Goal: Information Seeking & Learning: Find specific fact

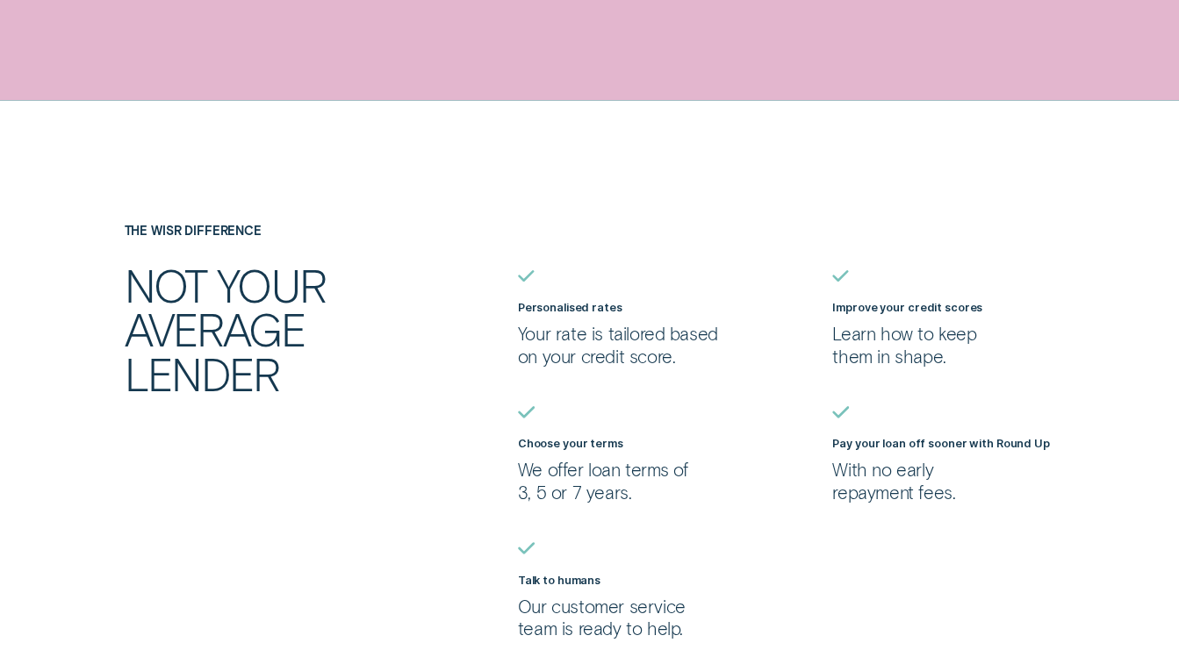
scroll to position [1316, 0]
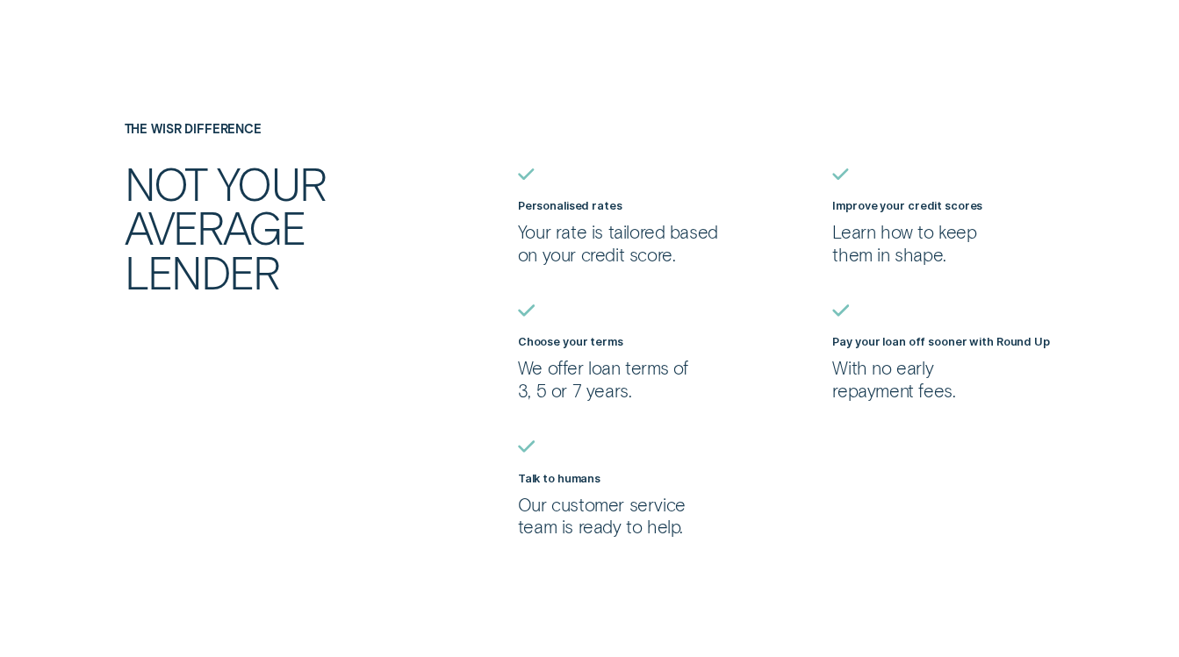
click at [870, 367] on p "With no early repayment fees." at bounding box center [943, 379] width 222 height 45
click at [857, 343] on label "Pay your loan off sooner with Round Up" at bounding box center [940, 341] width 217 height 13
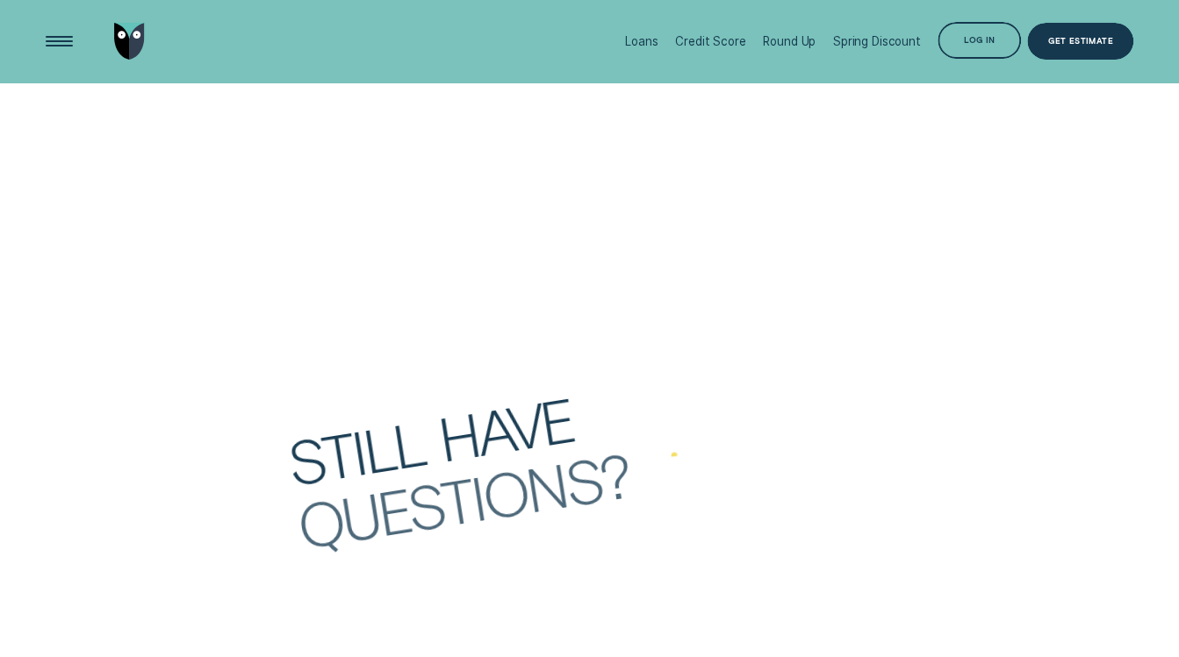
scroll to position [4125, 0]
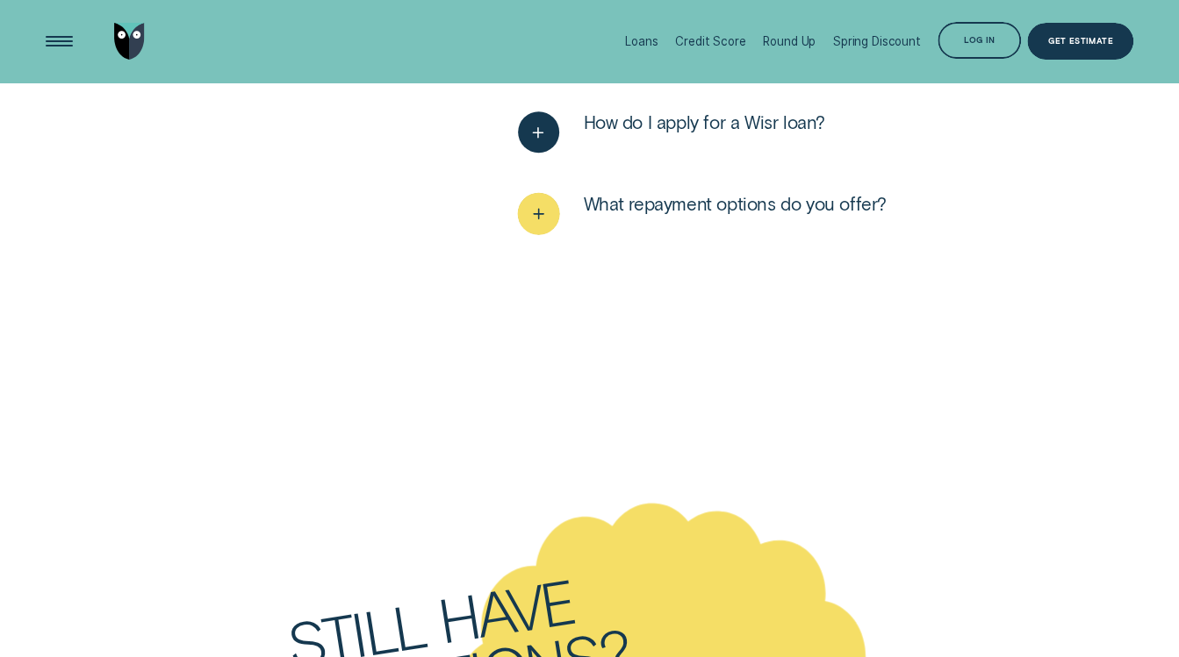
click at [532, 220] on icon "See more" at bounding box center [537, 213] width 21 height 27
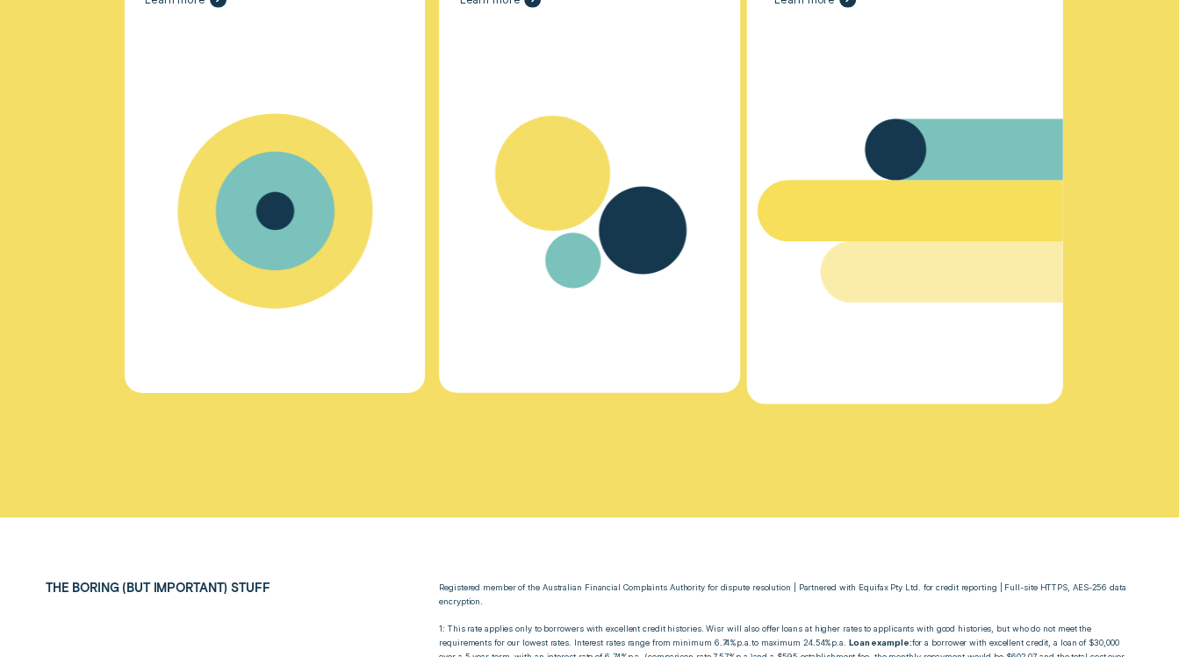
scroll to position [5441, 0]
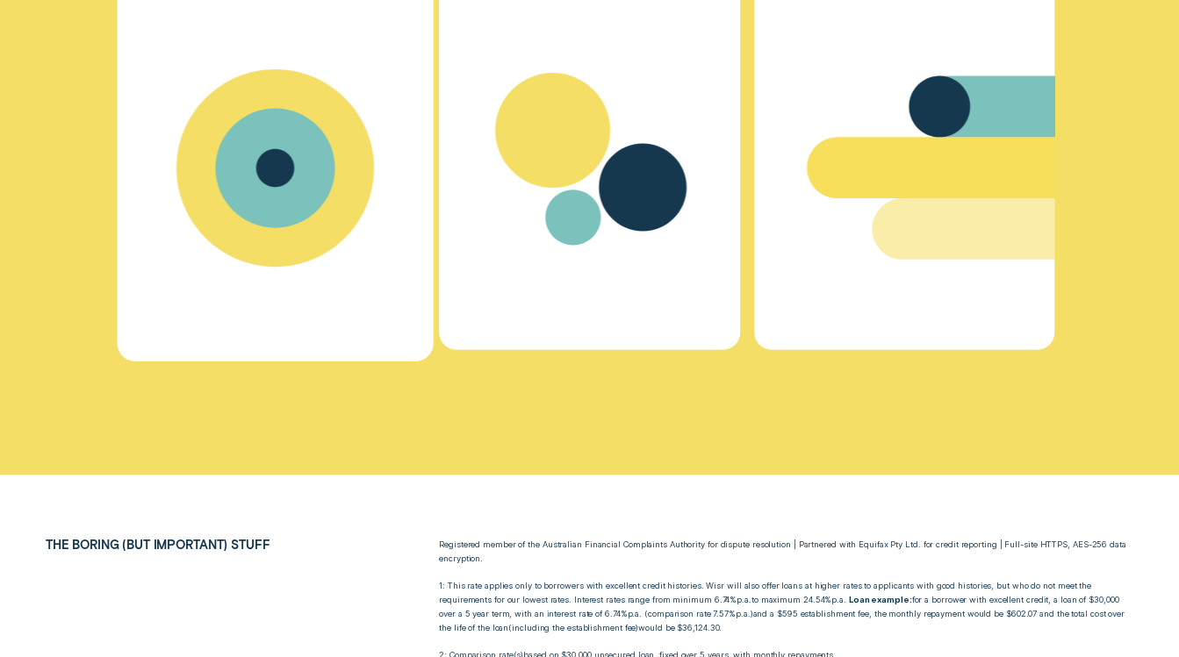
click at [267, 139] on icon "Smart Guides - Learn more" at bounding box center [274, 168] width 119 height 119
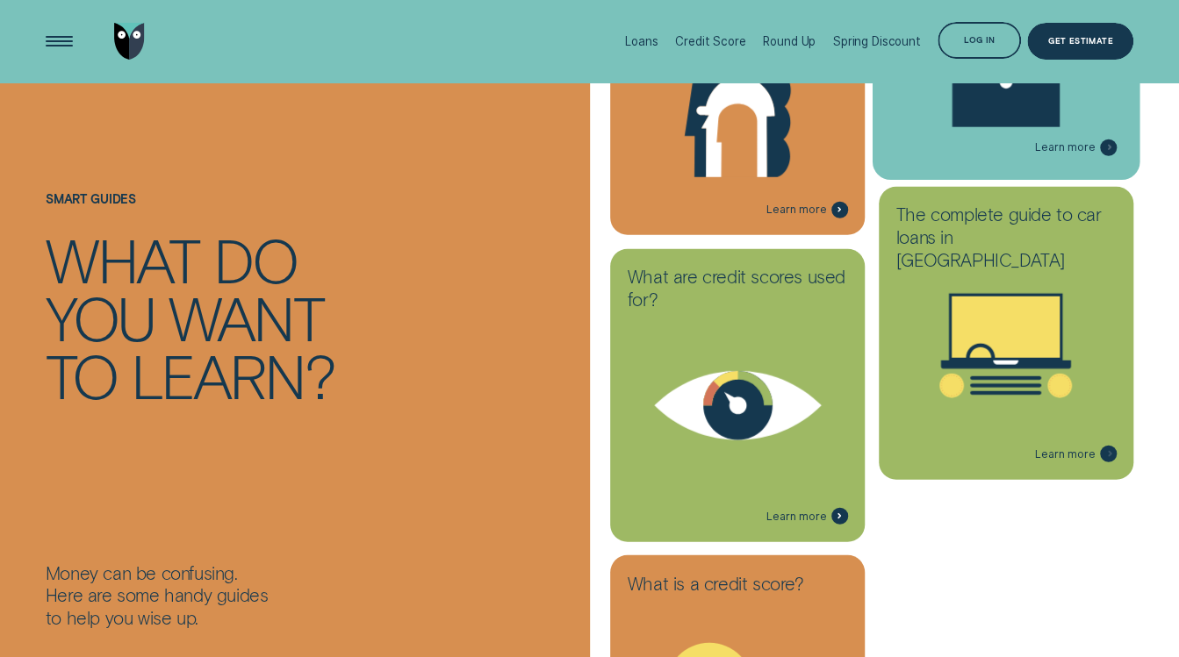
scroll to position [2457, 0]
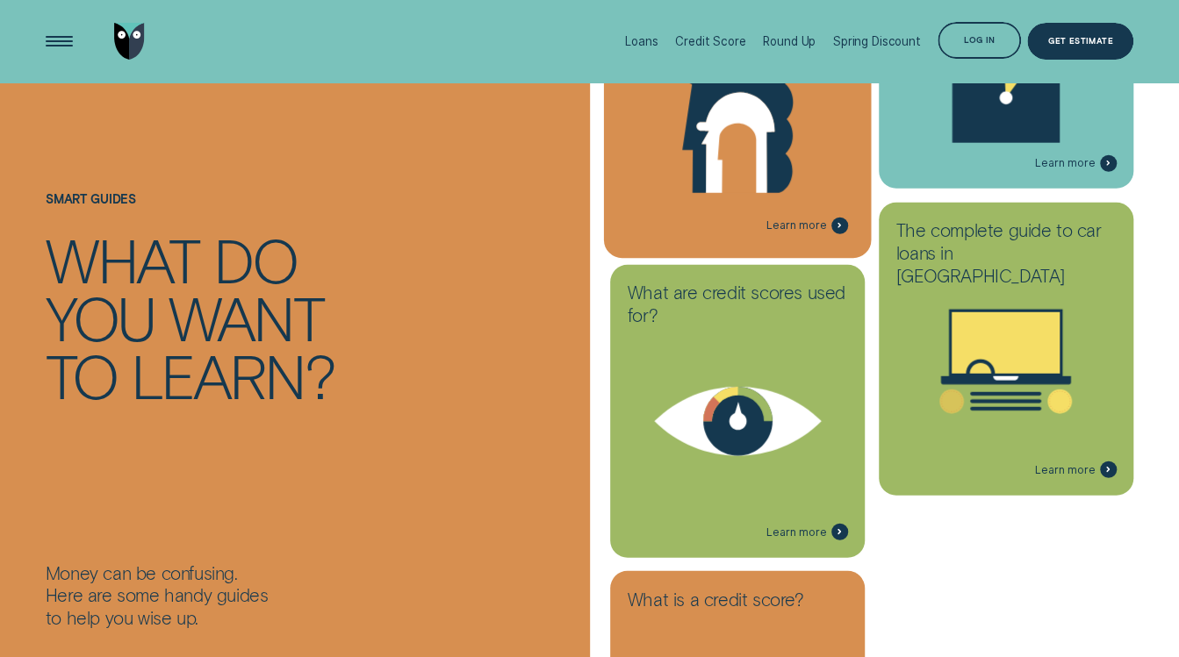
click at [678, 161] on icon at bounding box center [737, 117] width 238 height 182
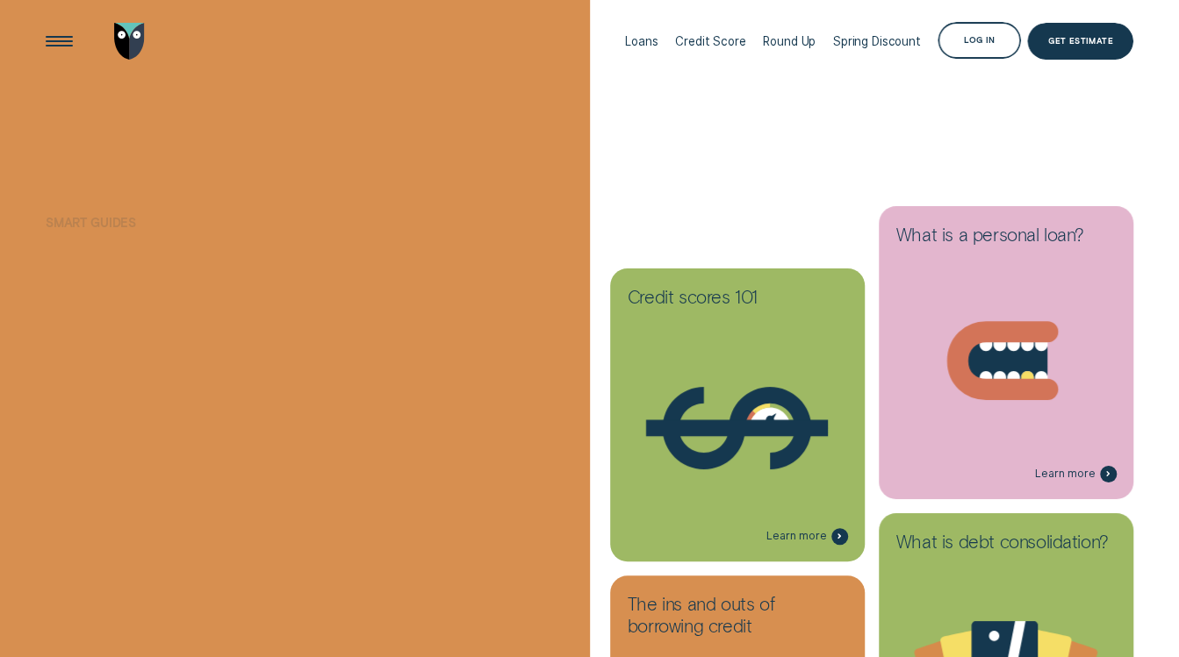
scroll to position [2457, 0]
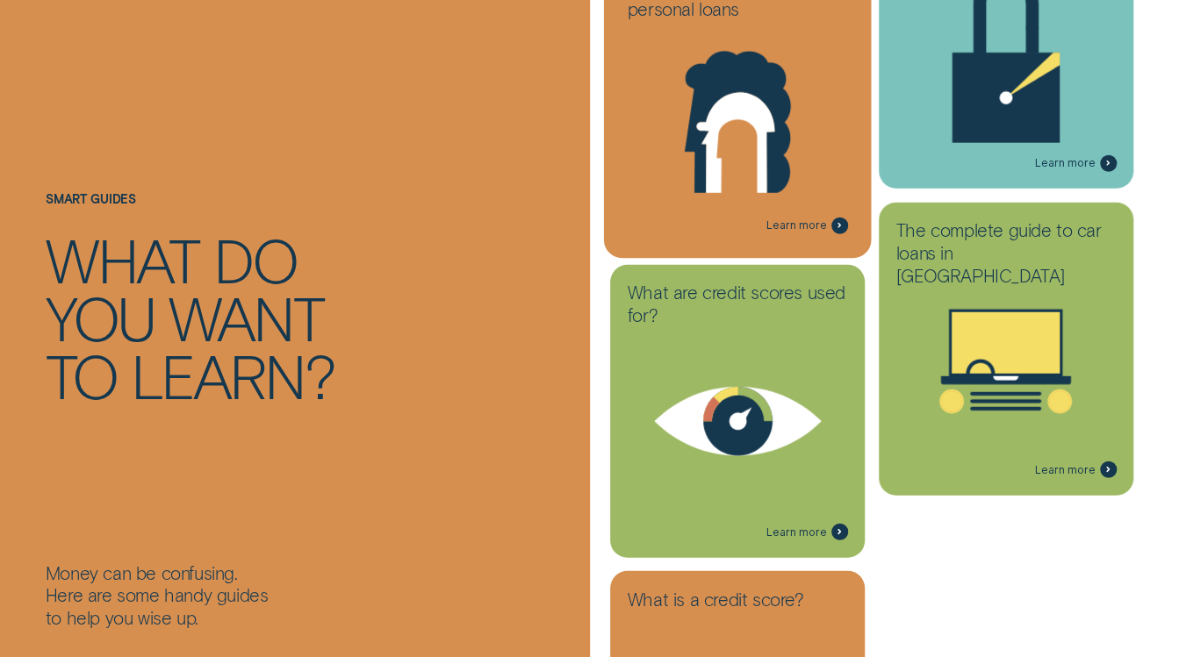
click at [808, 225] on span "Learn more" at bounding box center [796, 226] width 61 height 14
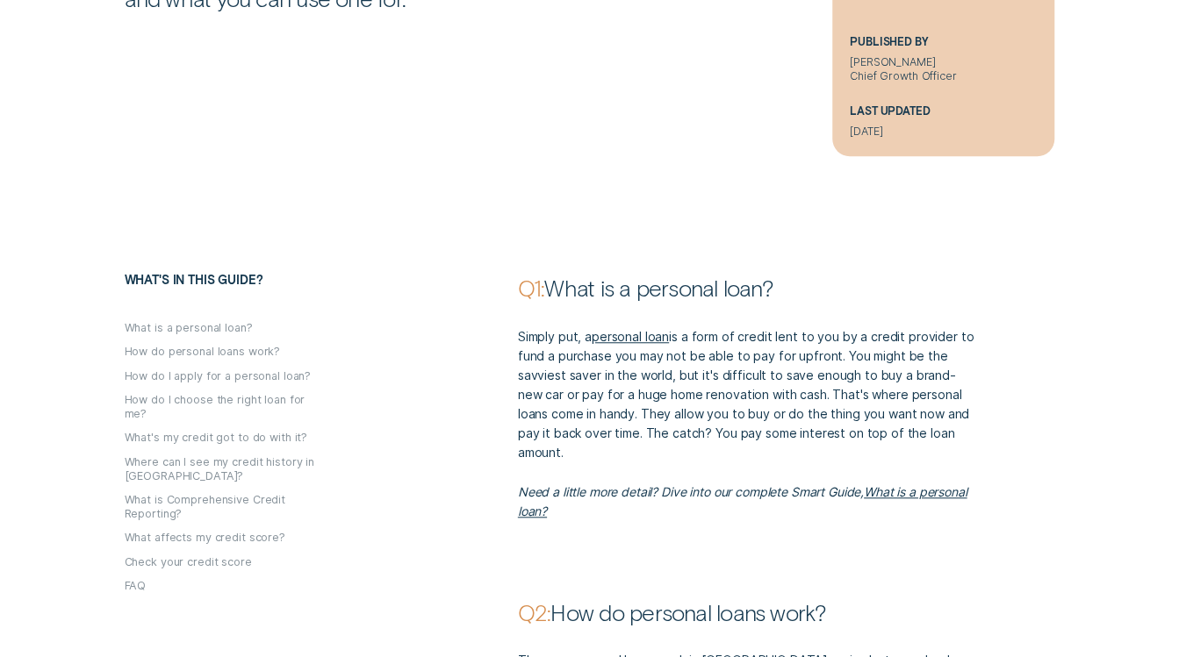
scroll to position [614, 0]
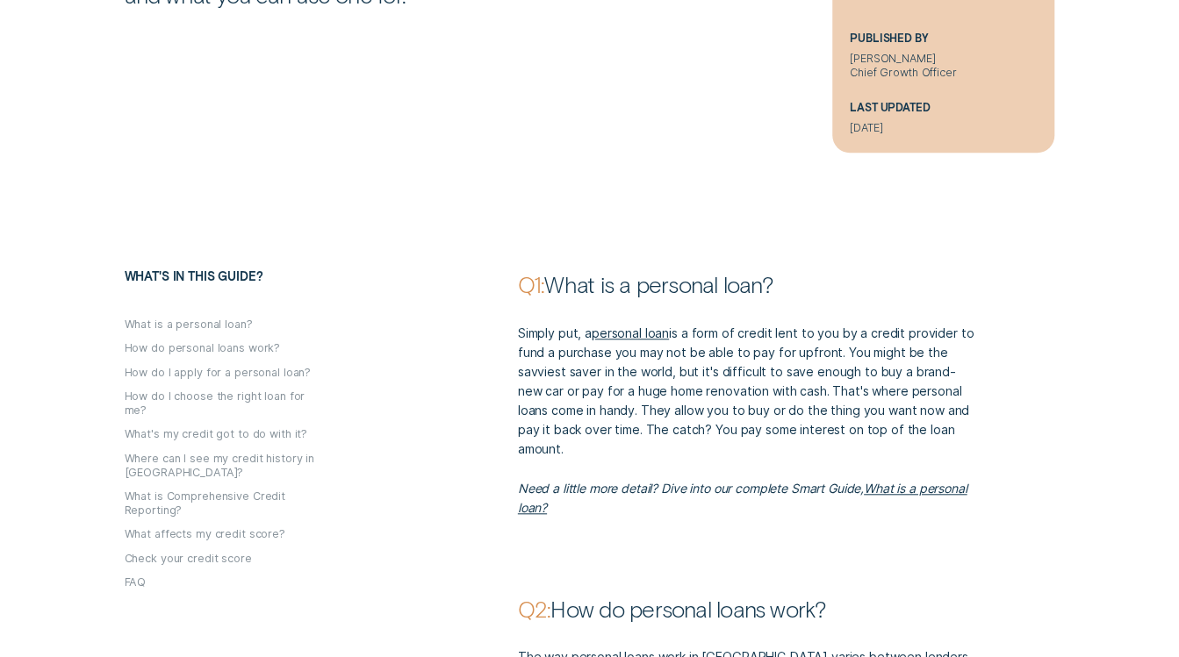
click at [127, 576] on button "FAQ" at bounding box center [136, 583] width 22 height 14
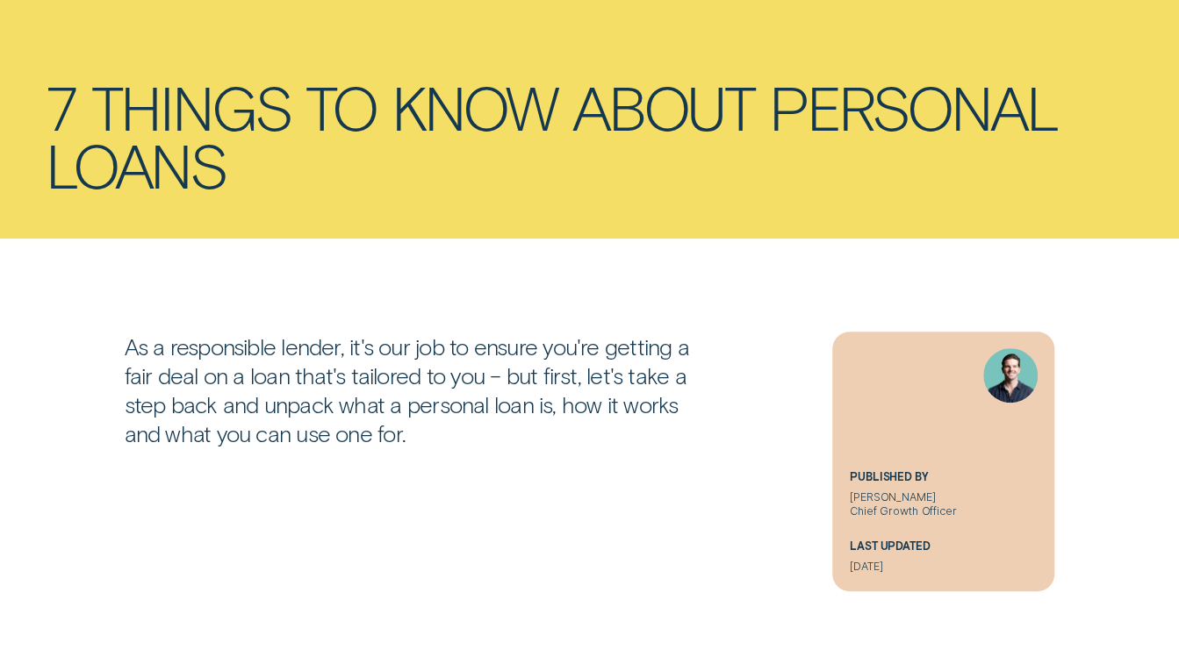
scroll to position [0, 0]
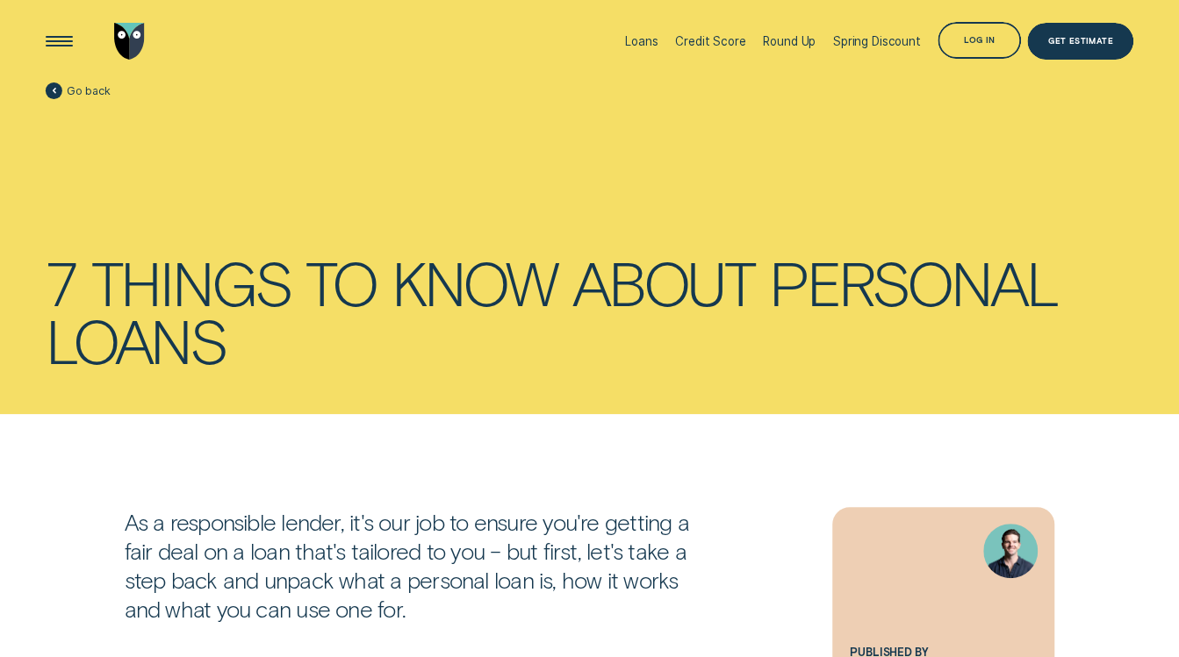
click at [58, 38] on div "Open Menu" at bounding box center [59, 41] width 53 height 53
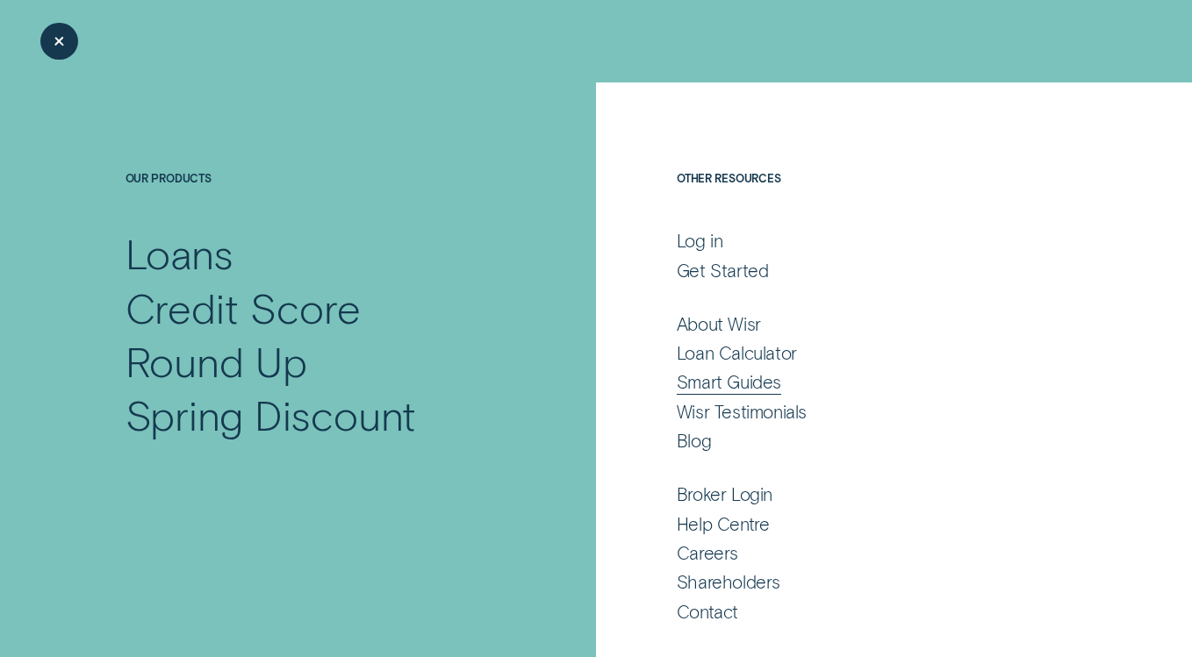
click at [758, 385] on div "Smart Guides" at bounding box center [729, 382] width 104 height 23
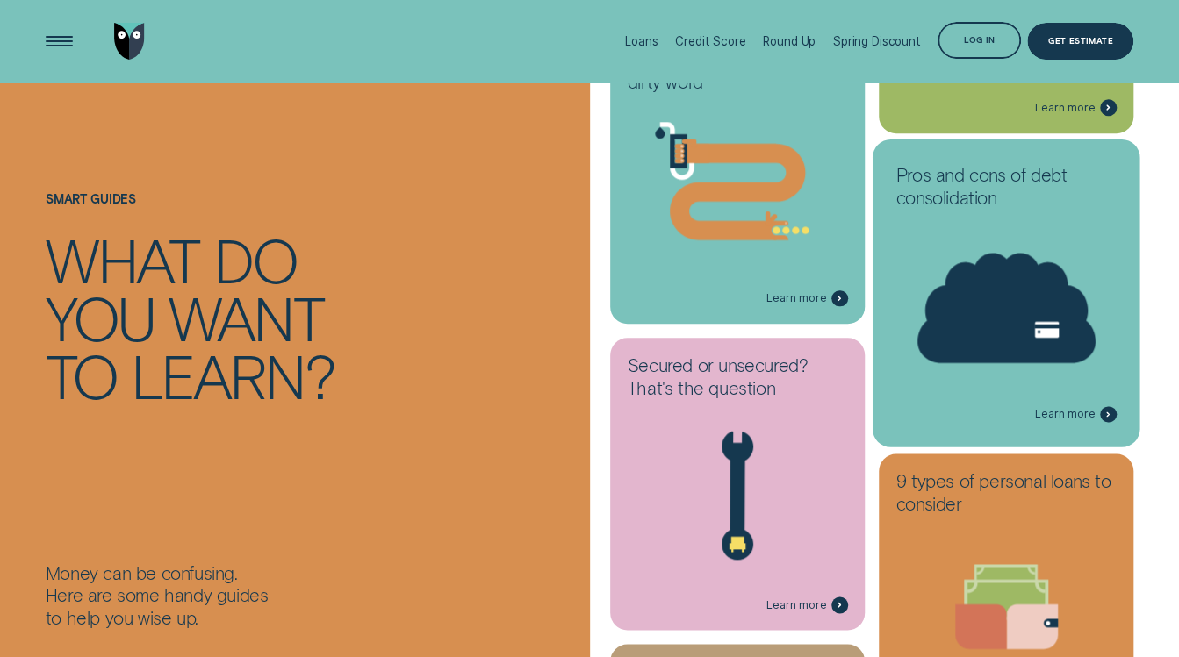
scroll to position [831, 0]
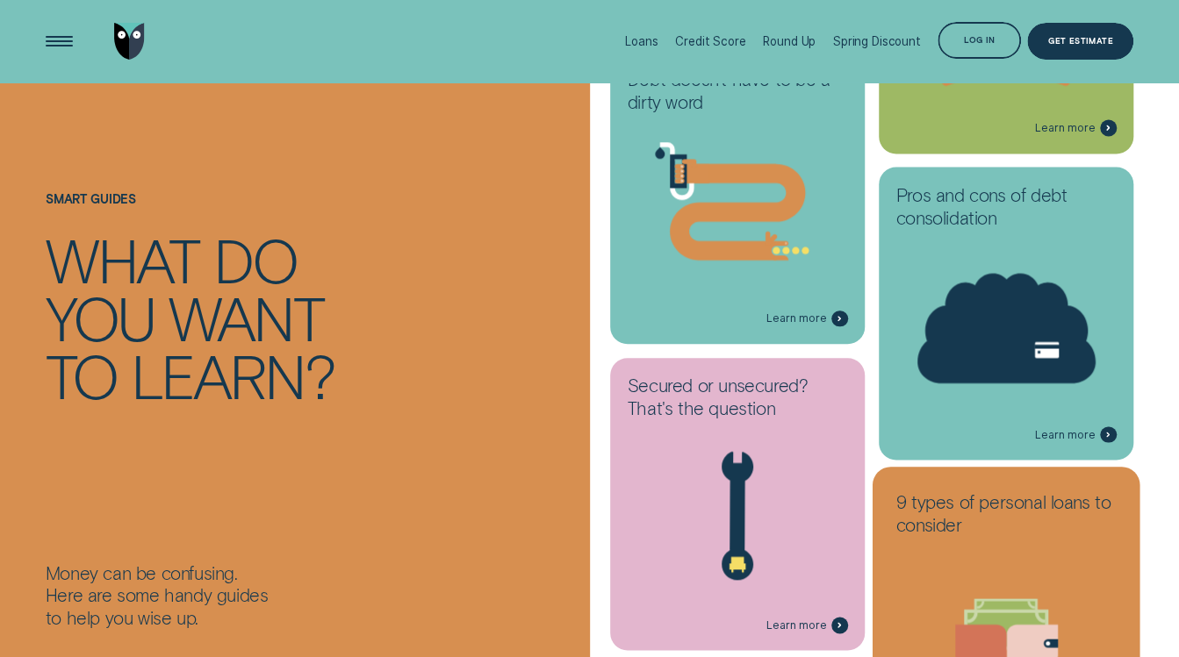
click at [957, 524] on h3 "9 types of personal loans to consider" at bounding box center [1006, 517] width 220 height 52
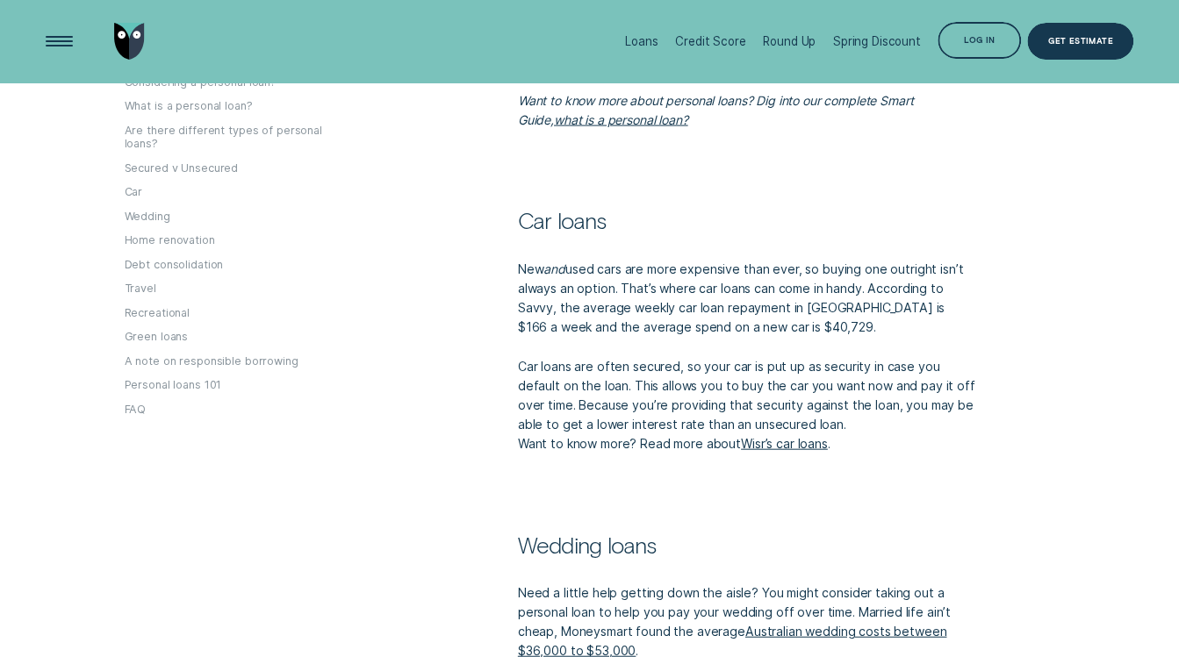
scroll to position [1885, 0]
click at [794, 441] on link "Wisr’s car loans" at bounding box center [784, 443] width 87 height 15
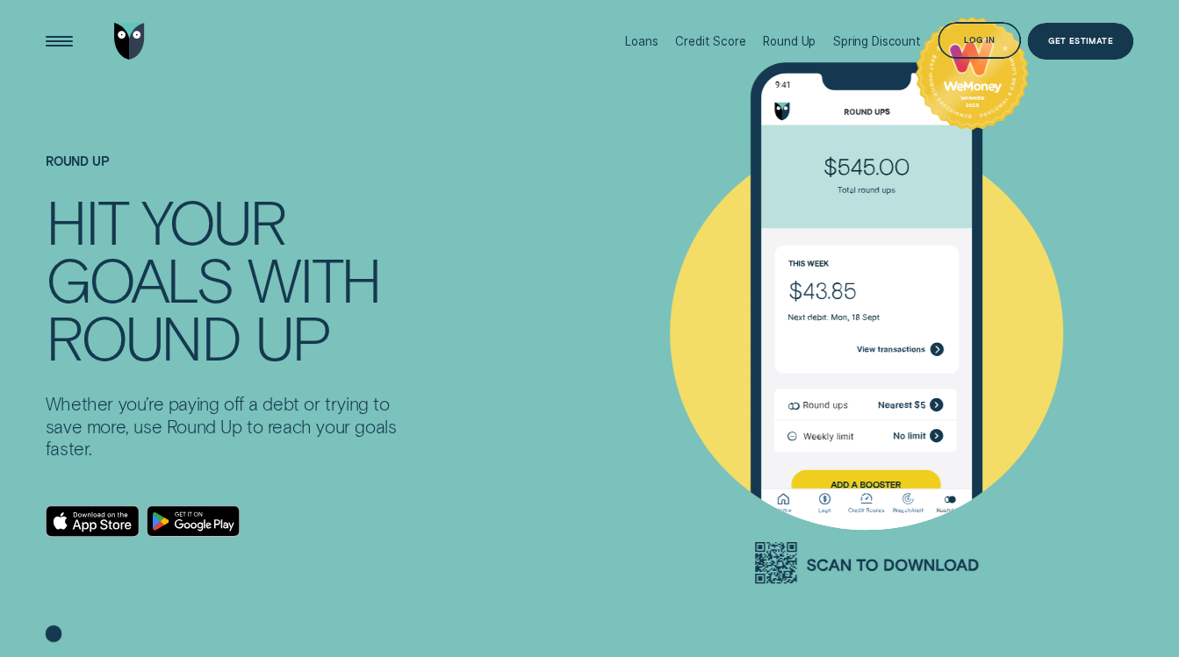
click at [70, 40] on div "Open Menu" at bounding box center [59, 41] width 53 height 53
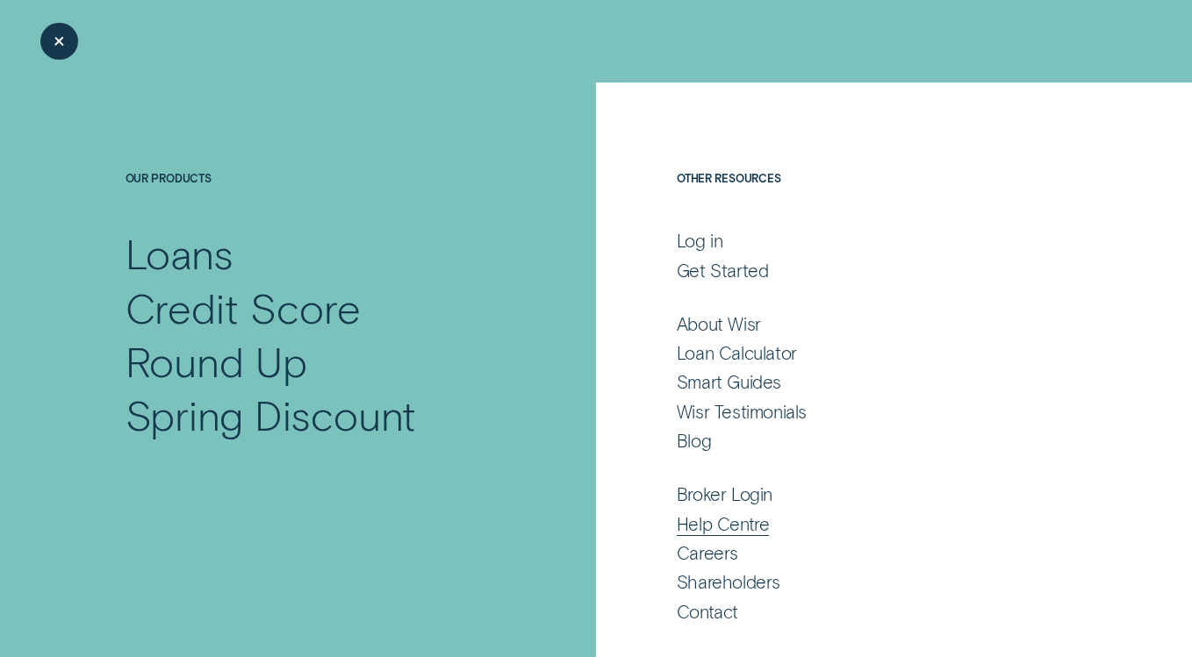
click at [760, 519] on div "Help Centre" at bounding box center [723, 524] width 93 height 23
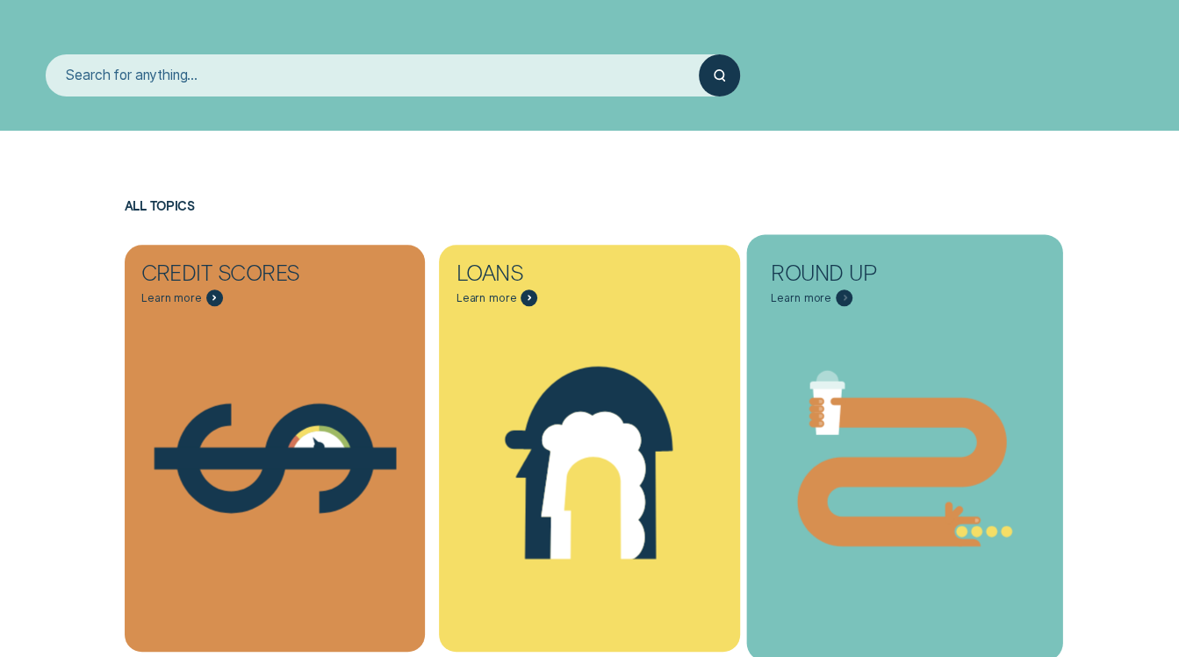
scroll to position [351, 0]
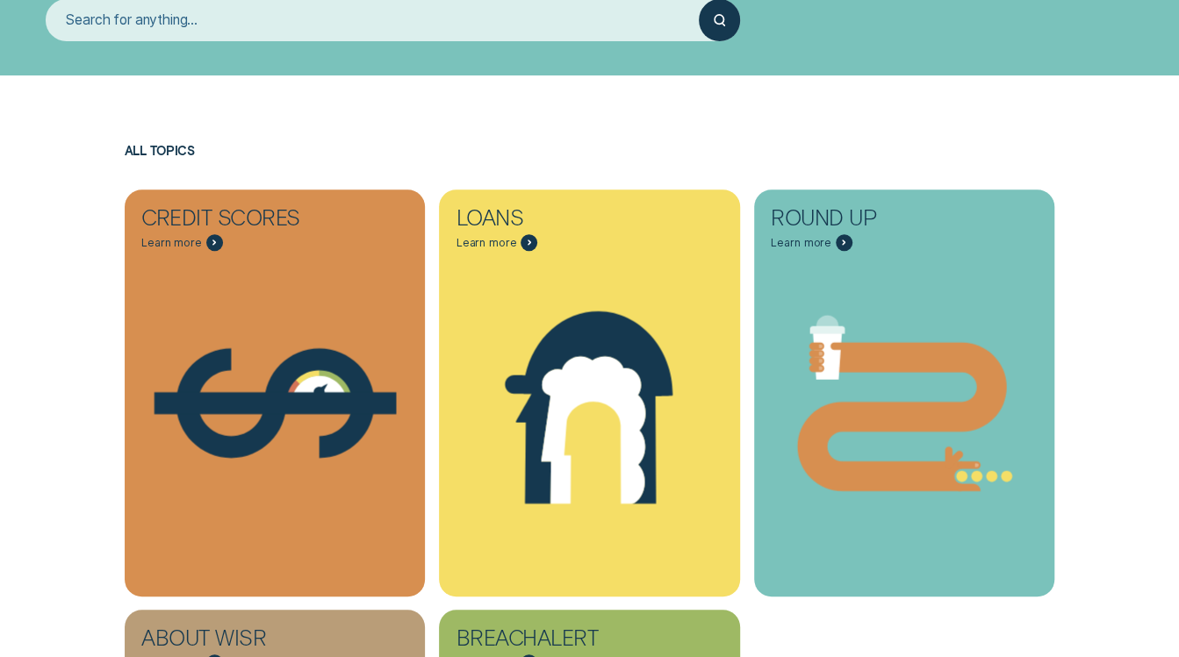
click at [518, 18] on input "search" at bounding box center [372, 19] width 653 height 41
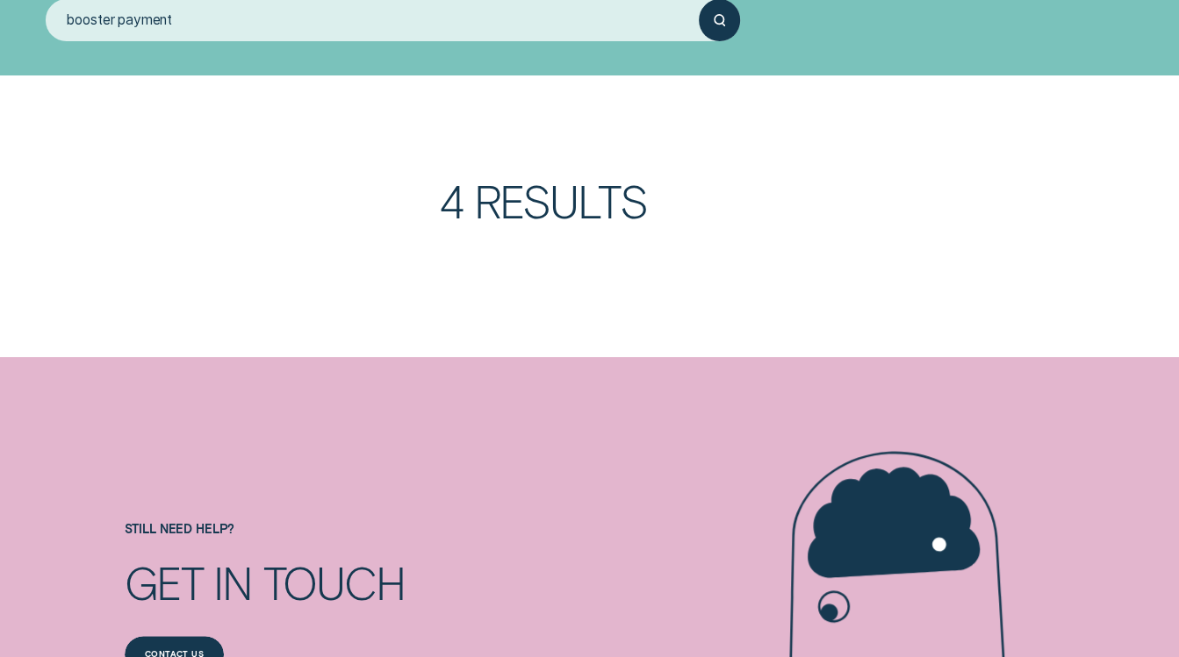
click at [699, 0] on button "submit" at bounding box center [719, 19] width 41 height 41
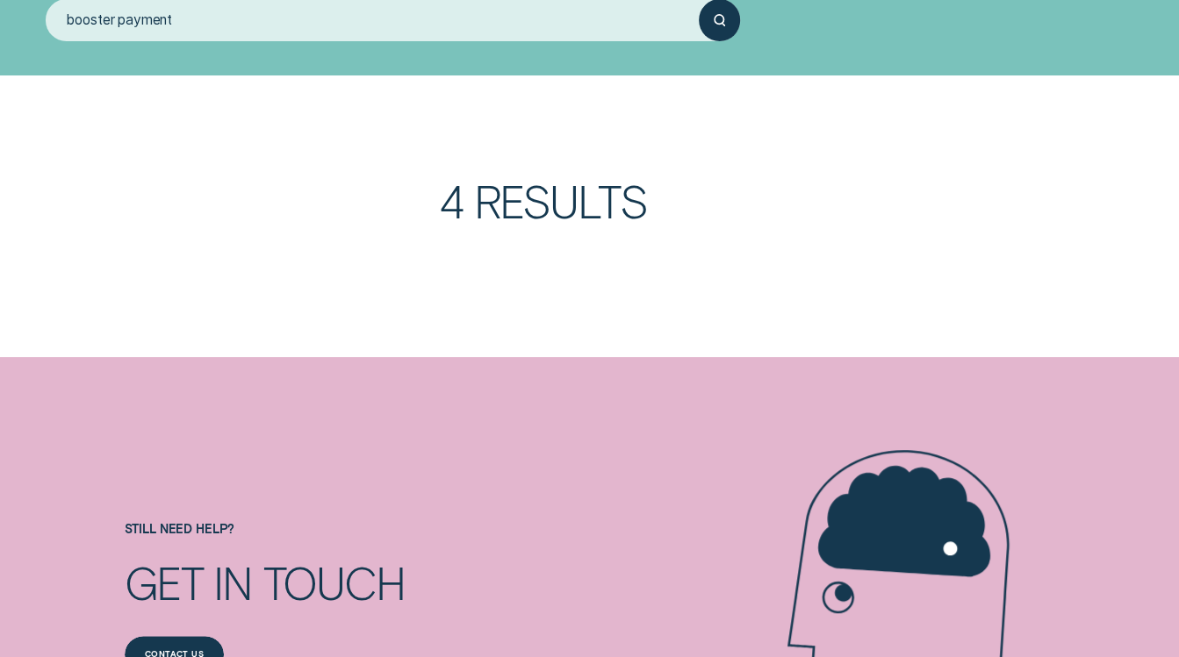
click at [706, 21] on div "submit" at bounding box center [719, 19] width 41 height 41
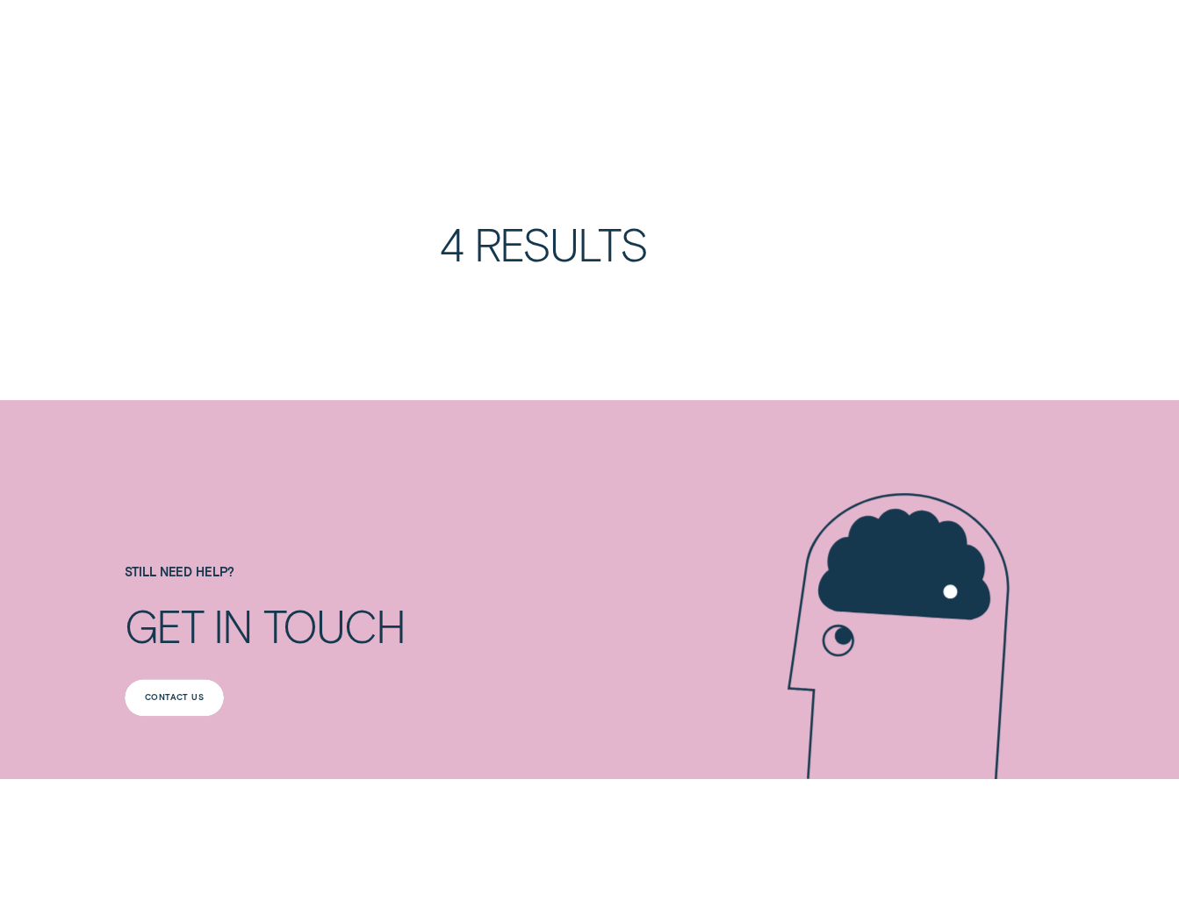
scroll to position [263, 0]
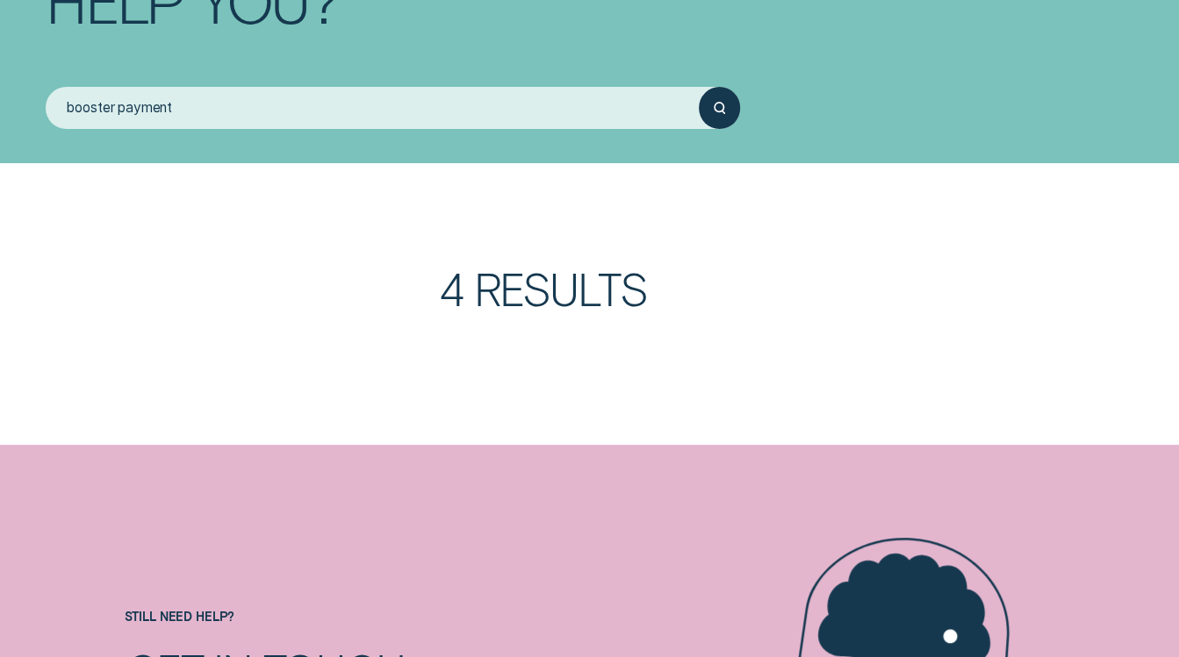
click at [577, 294] on h3 "4 Results" at bounding box center [746, 304] width 615 height 75
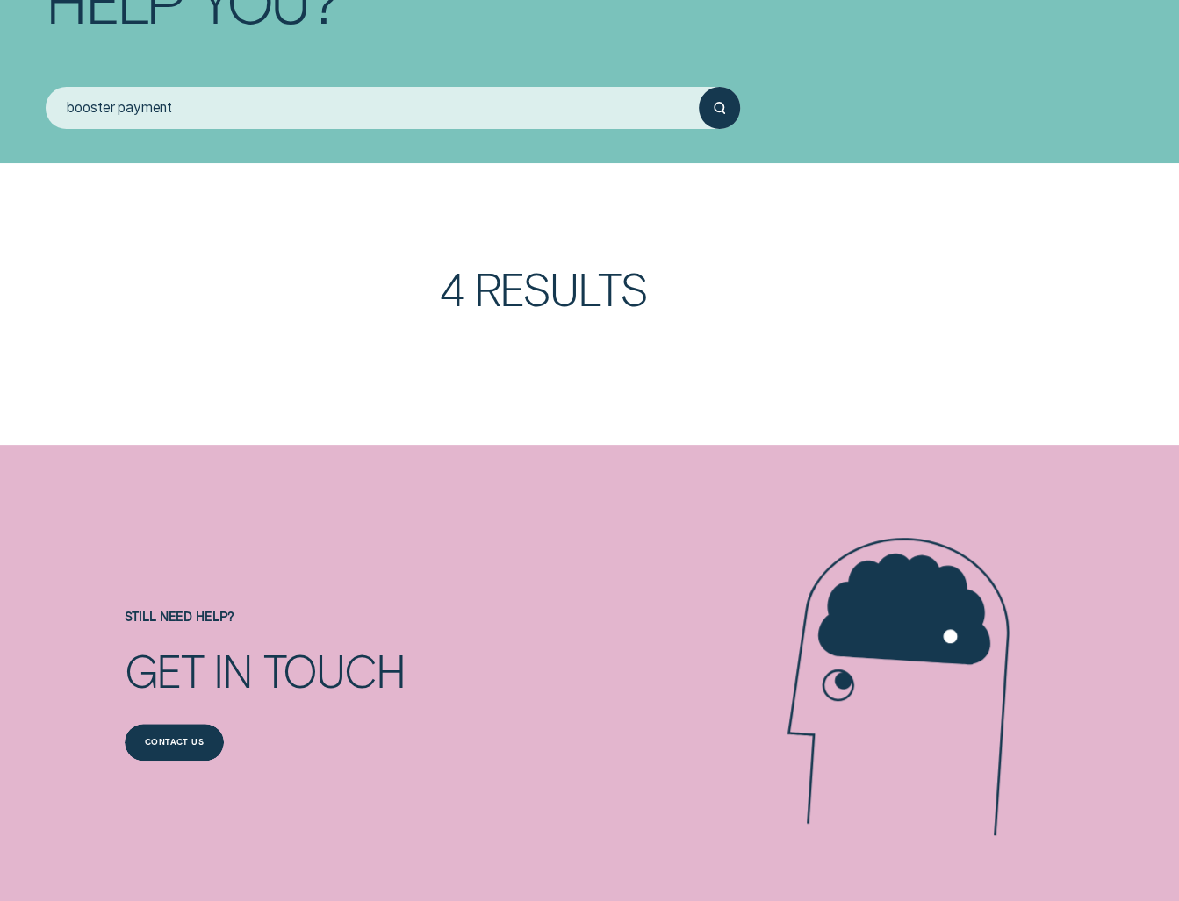
click at [540, 111] on input "booster payment" at bounding box center [372, 107] width 653 height 41
click at [720, 112] on icon "submit" at bounding box center [719, 107] width 11 height 11
click at [583, 109] on input "booster payment" at bounding box center [372, 107] width 653 height 41
type input "booster payment"
click at [699, 87] on button "submit" at bounding box center [719, 107] width 41 height 41
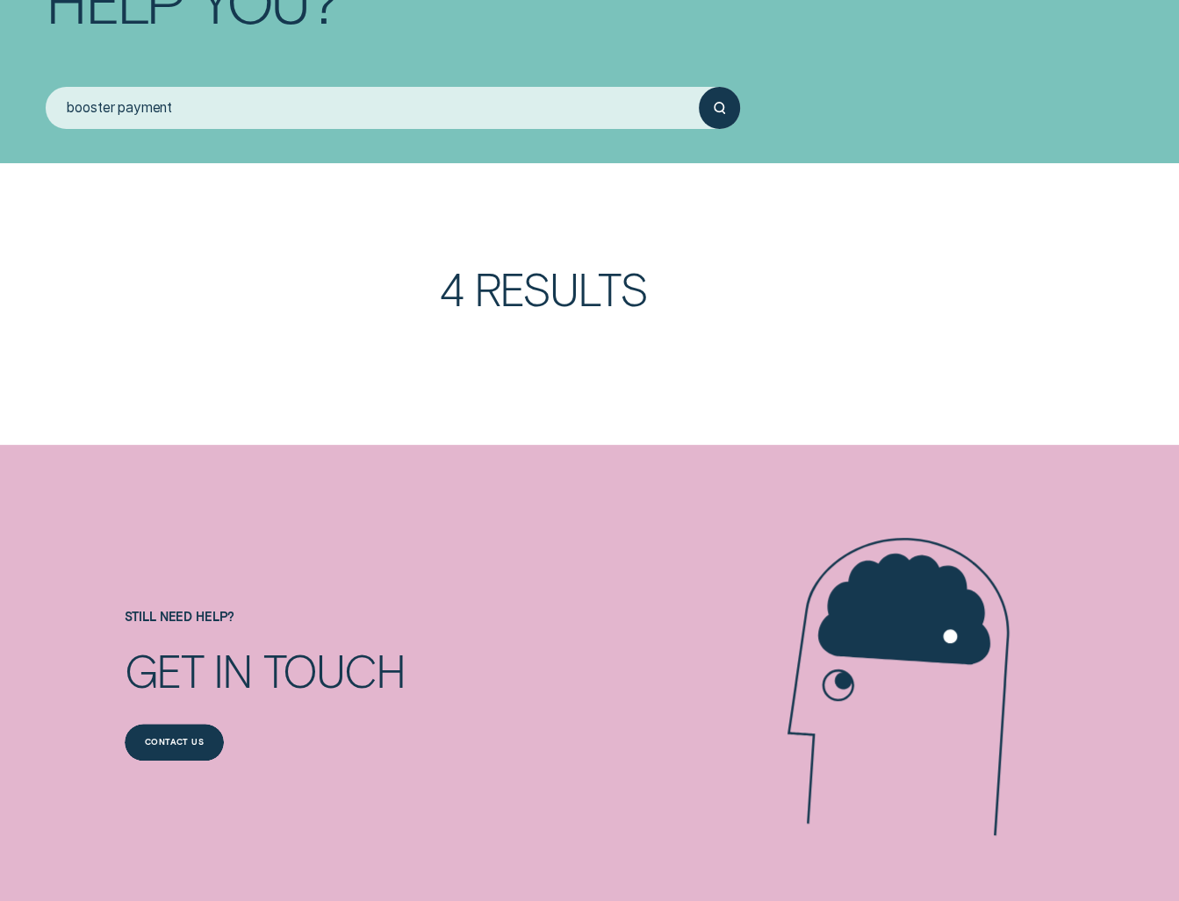
scroll to position [53, 0]
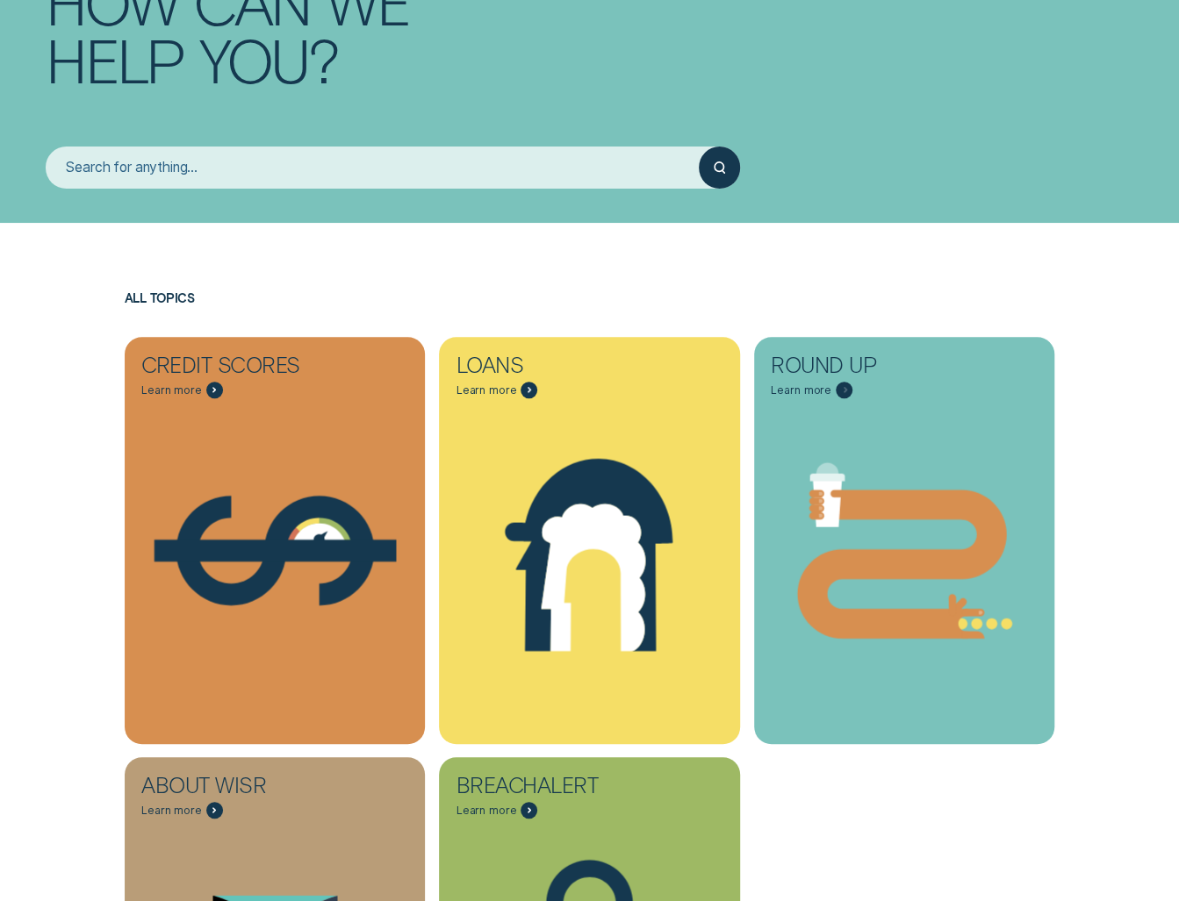
scroll to position [176, 0]
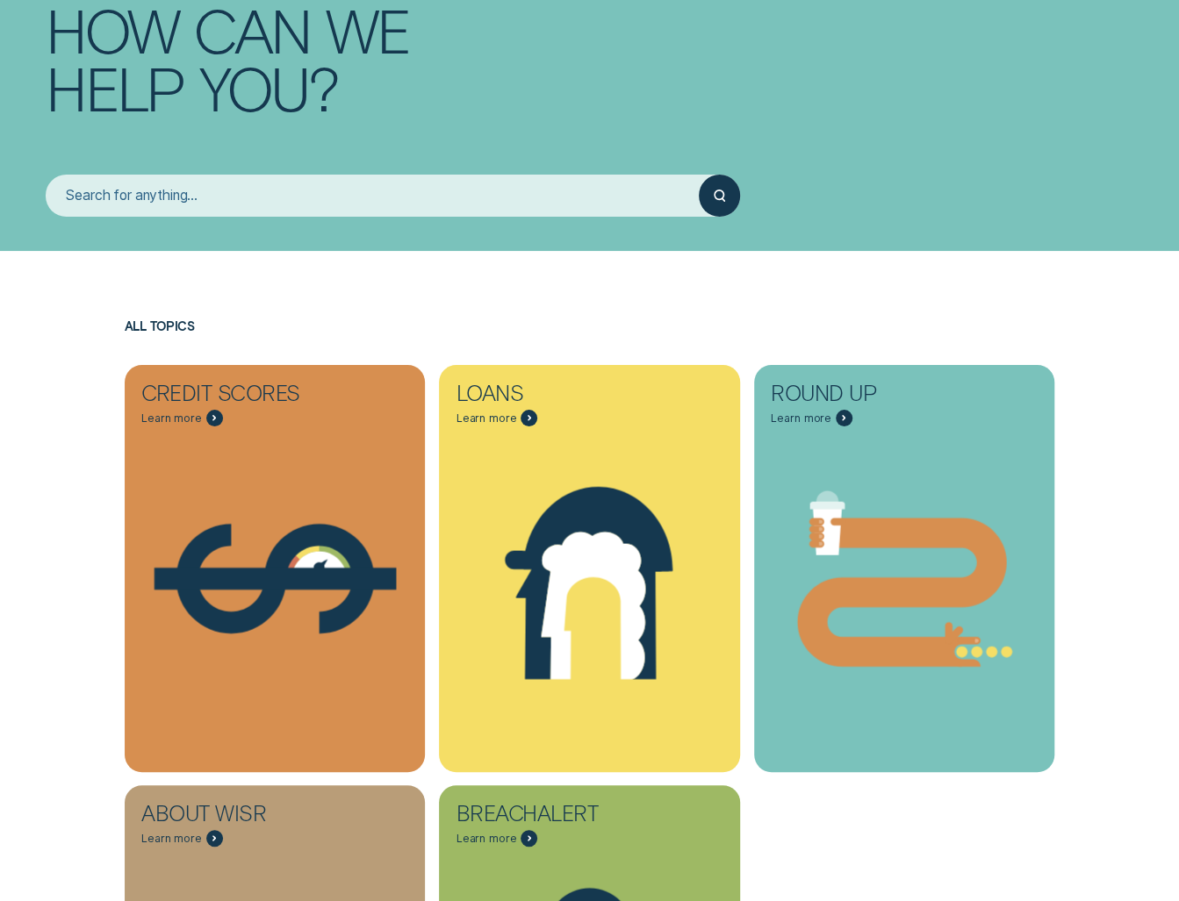
click at [447, 199] on input "search" at bounding box center [372, 195] width 653 height 41
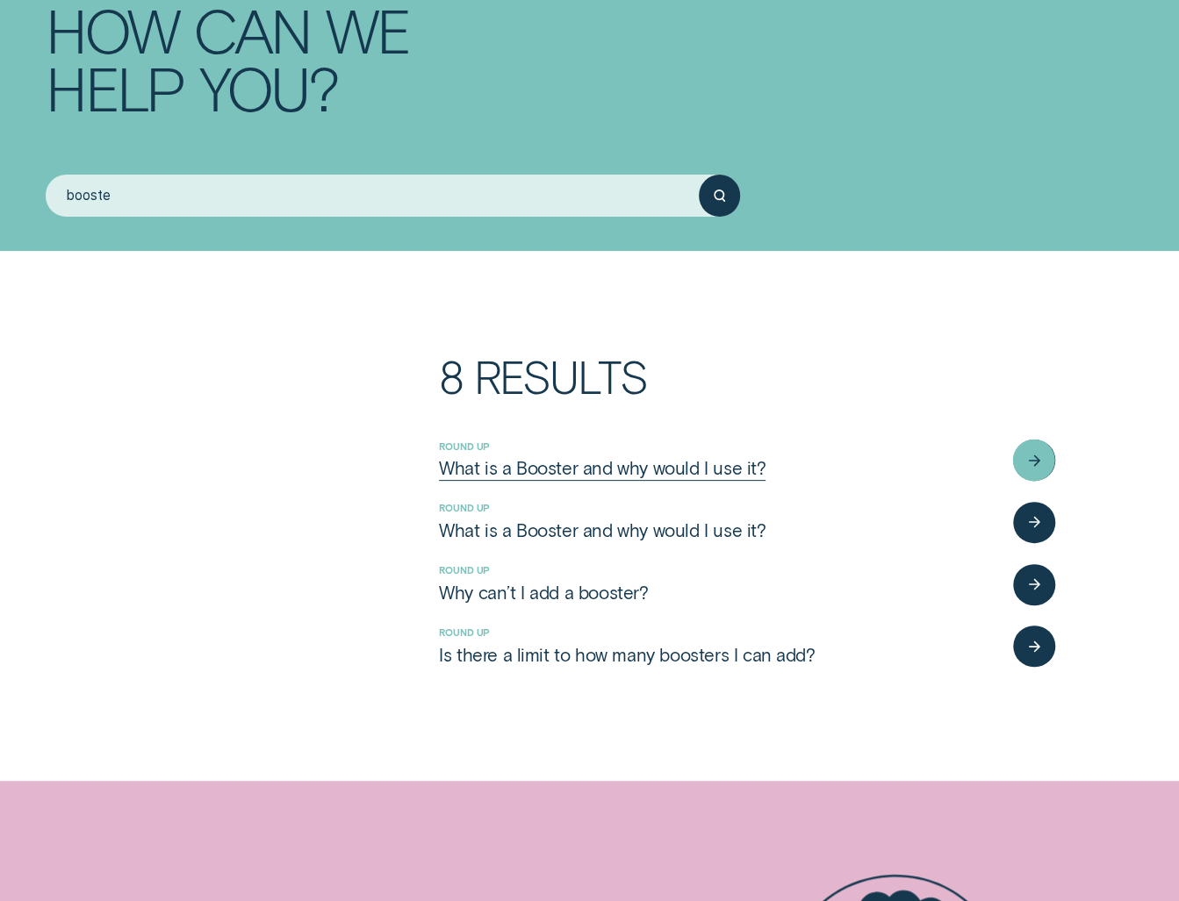
type input "booste"
click at [625, 473] on div "What is a Booster and why would I use it?" at bounding box center [602, 468] width 326 height 23
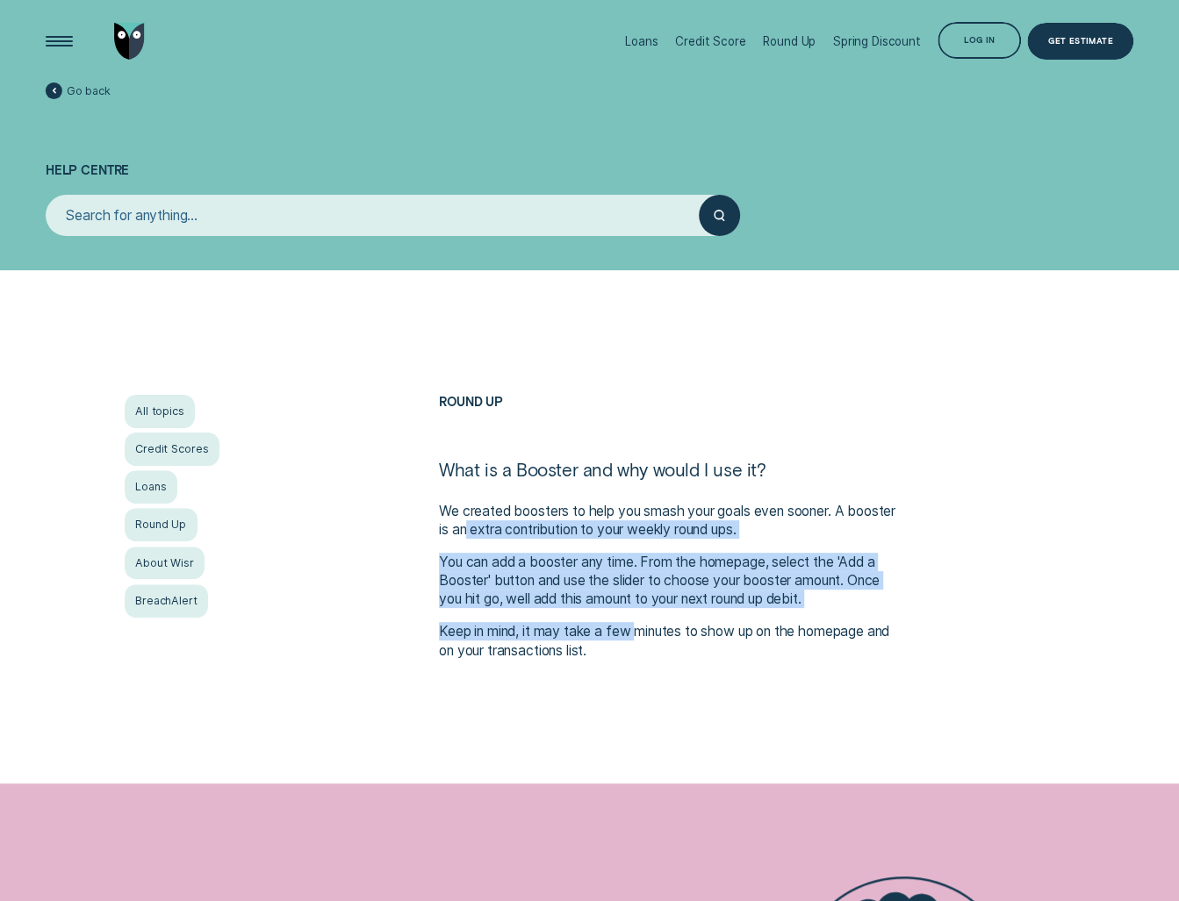
drag, startPoint x: 567, startPoint y: 520, endPoint x: 642, endPoint y: 626, distance: 129.6
click at [642, 626] on div "We created boosters to help you smash your goals even sooner. A booster is an e…" at bounding box center [668, 581] width 458 height 158
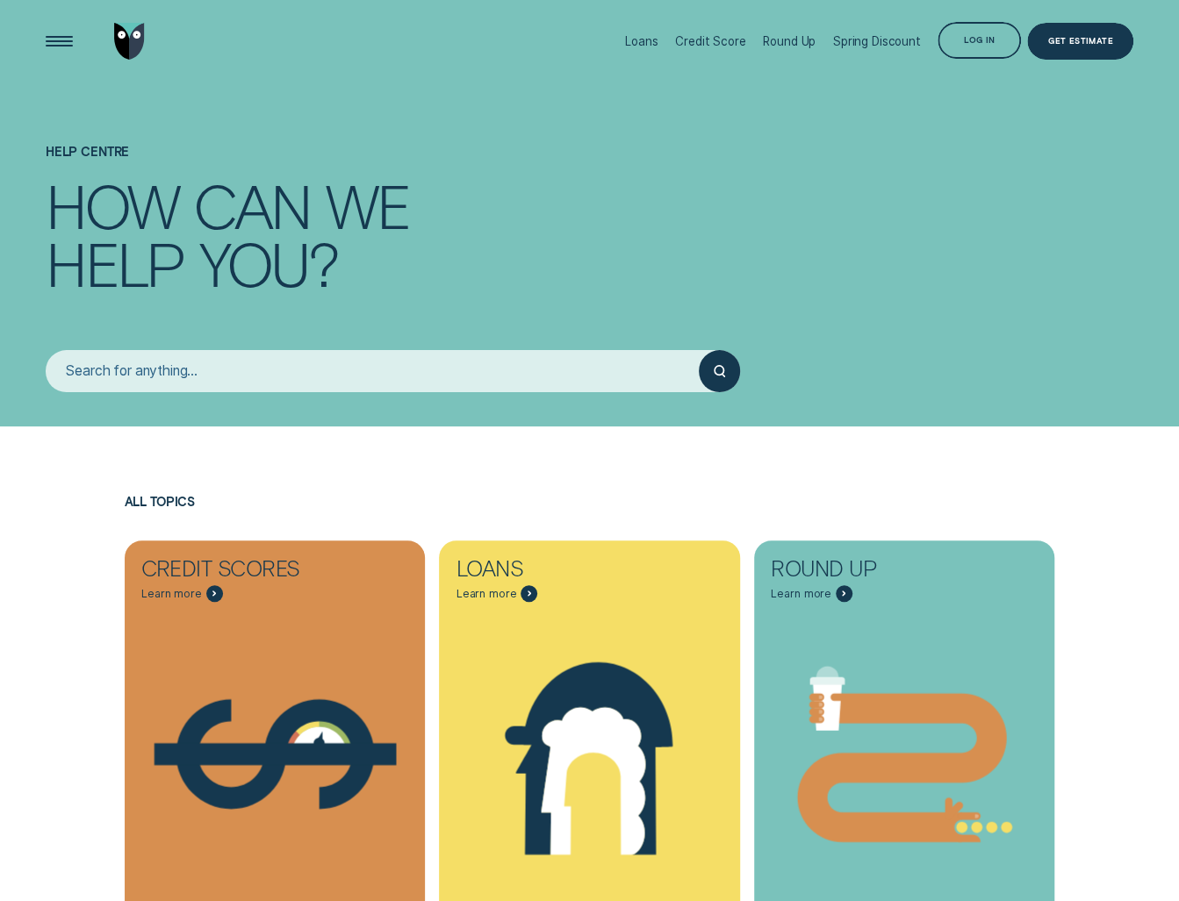
click at [333, 374] on input "search" at bounding box center [372, 370] width 653 height 41
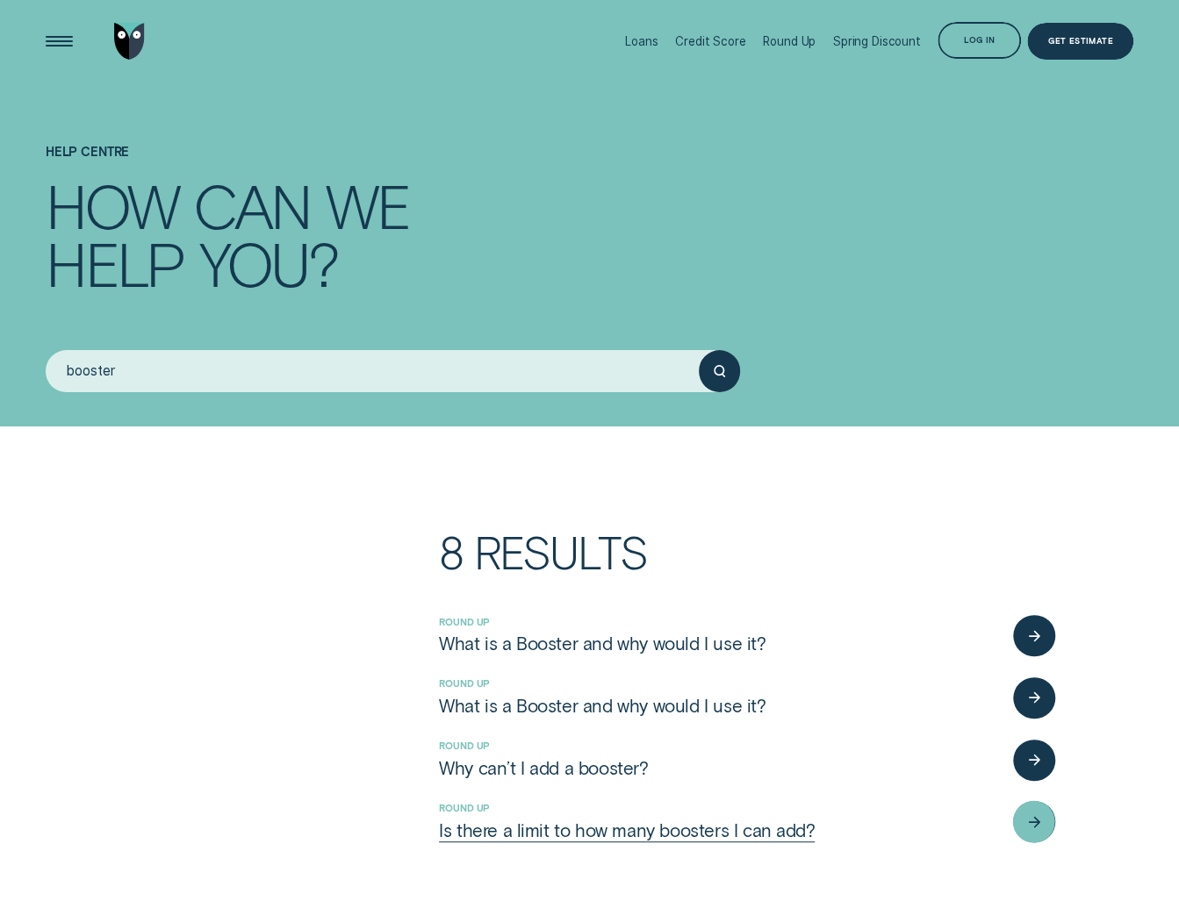
type input "booster"
click at [618, 838] on div "Is there a limit to how many boosters I can add?" at bounding box center [627, 831] width 376 height 23
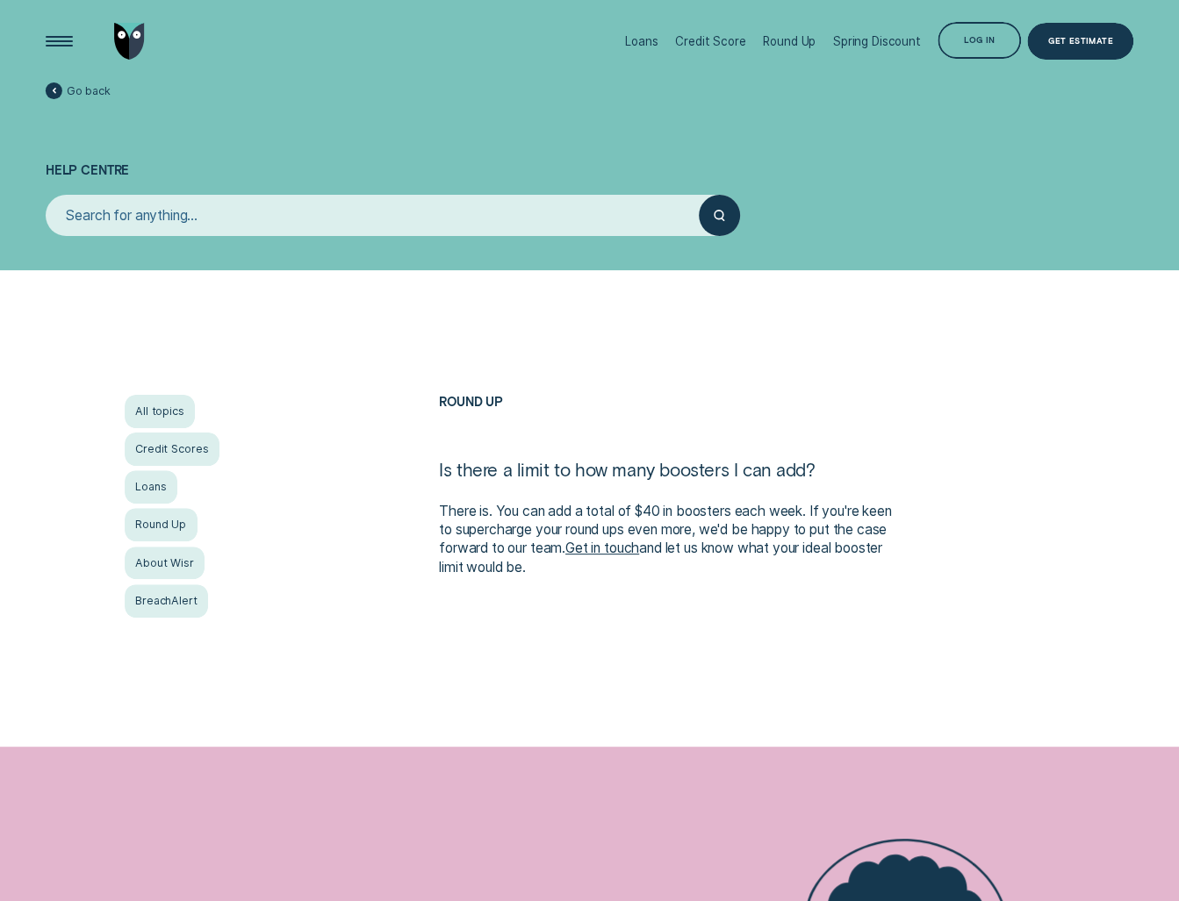
click at [184, 207] on input "search" at bounding box center [372, 215] width 653 height 41
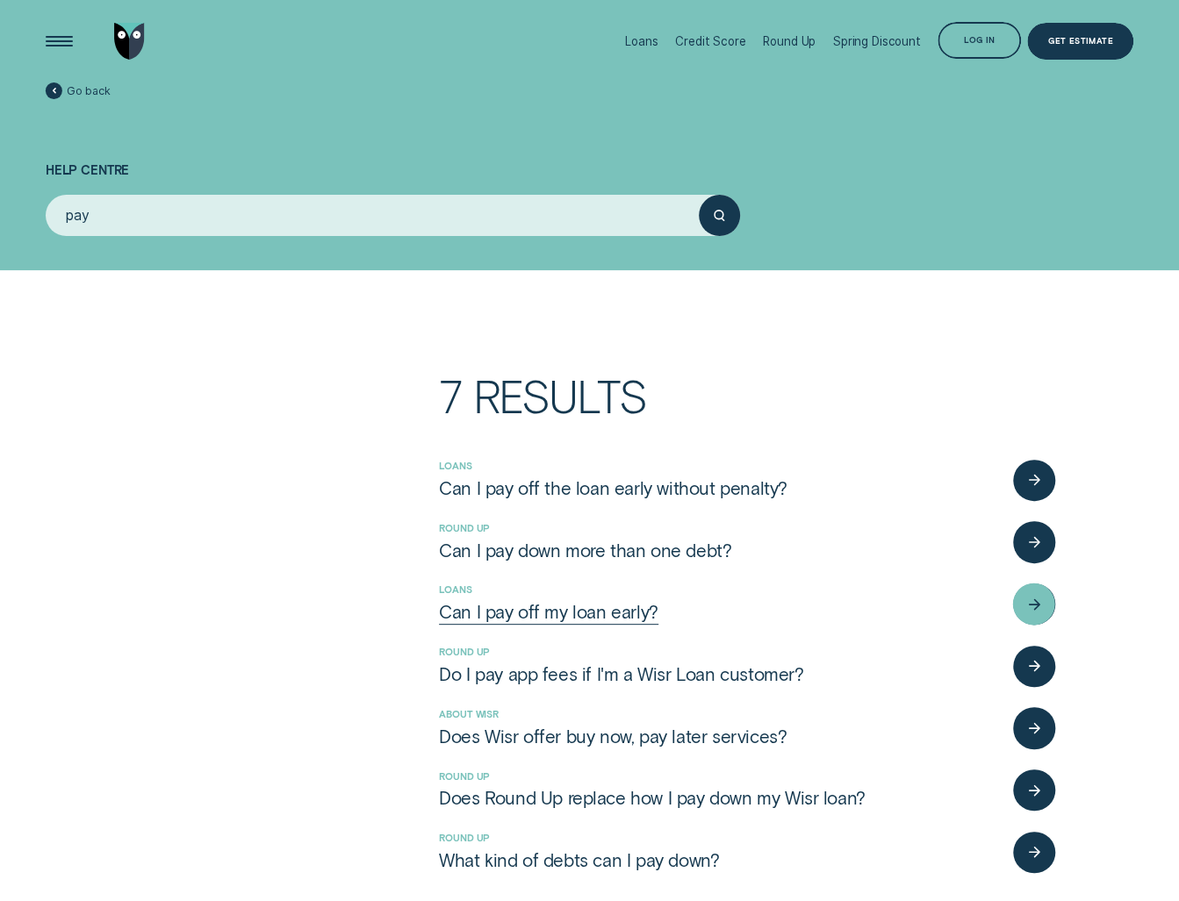
type input "pay"
click at [530, 622] on div "Can I pay off my loan early?" at bounding box center [548, 612] width 219 height 23
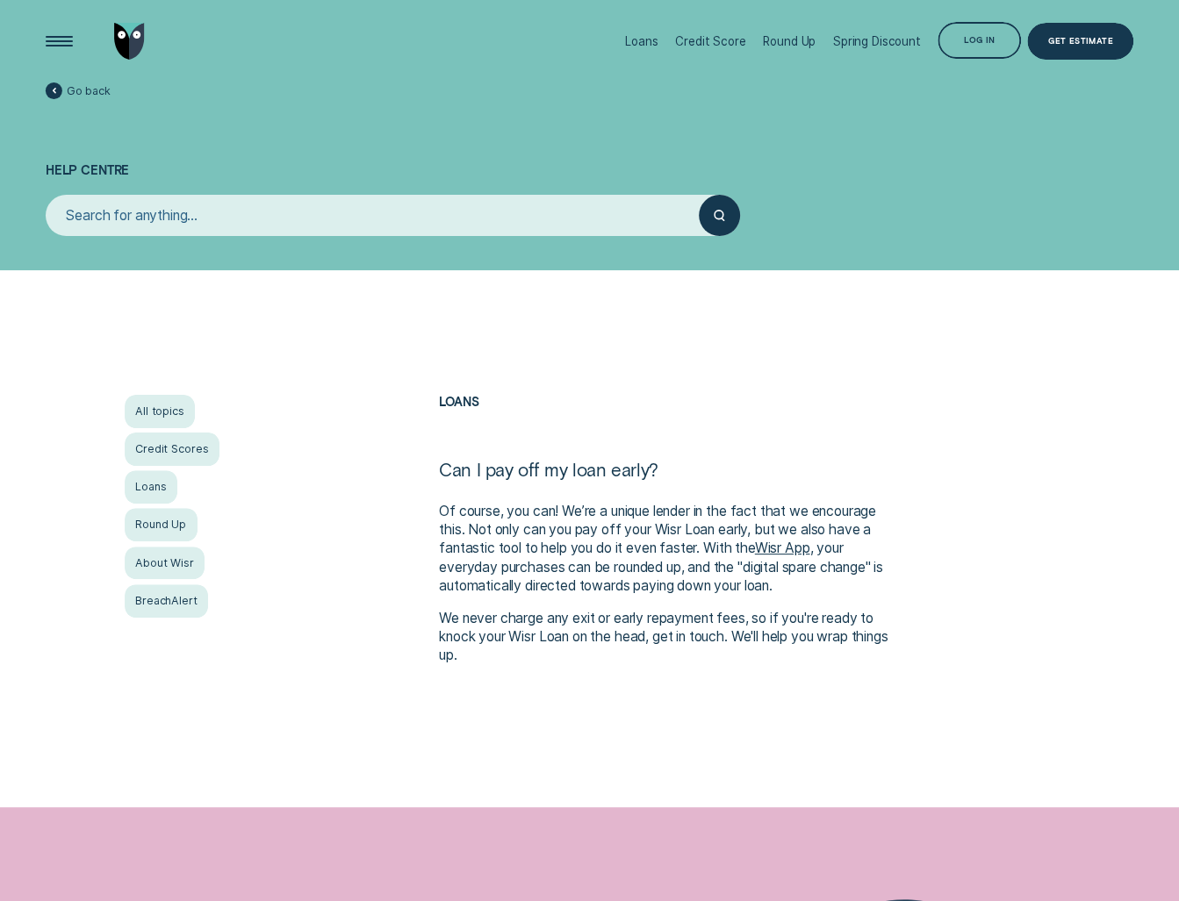
click at [235, 208] on input "search" at bounding box center [372, 215] width 653 height 41
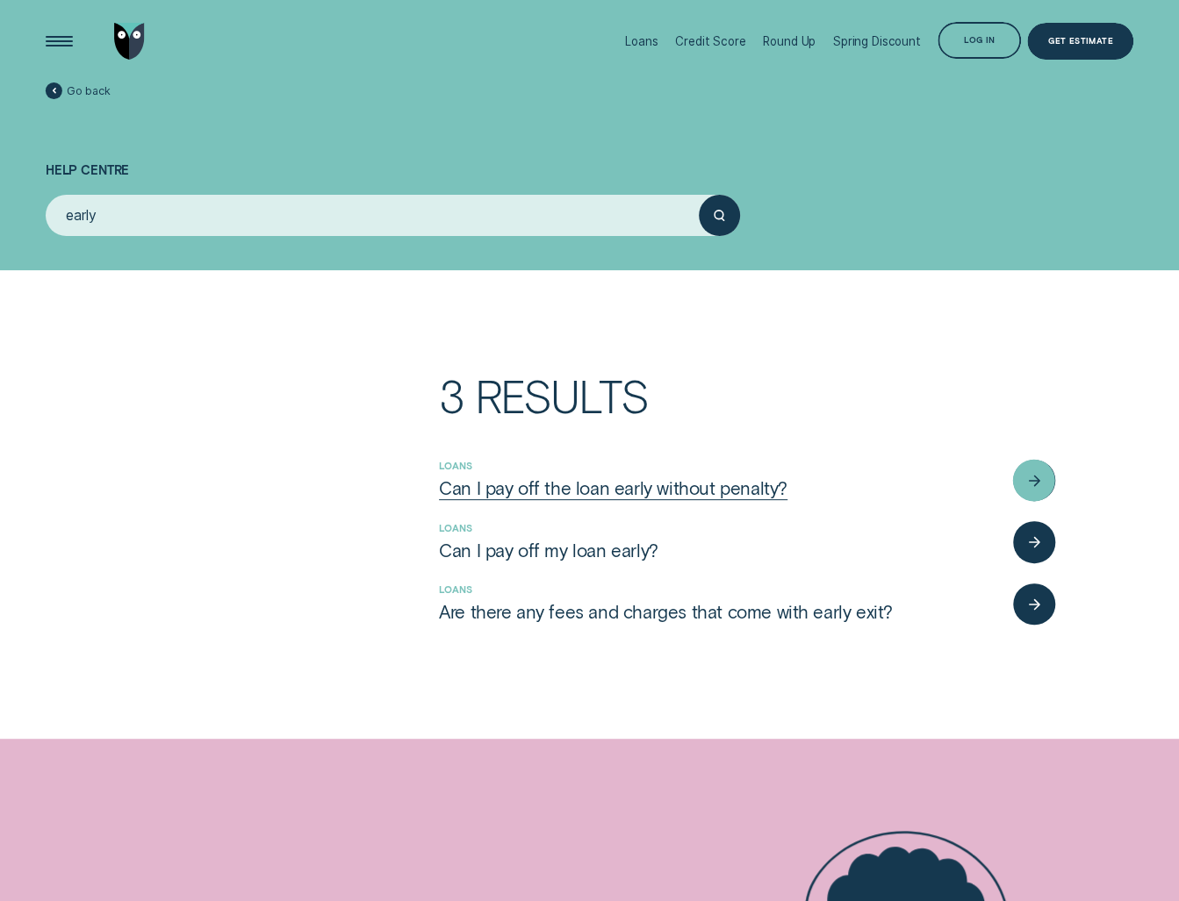
type input "early"
click at [562, 494] on div "Can I pay off the loan early without penalty?" at bounding box center [613, 488] width 348 height 23
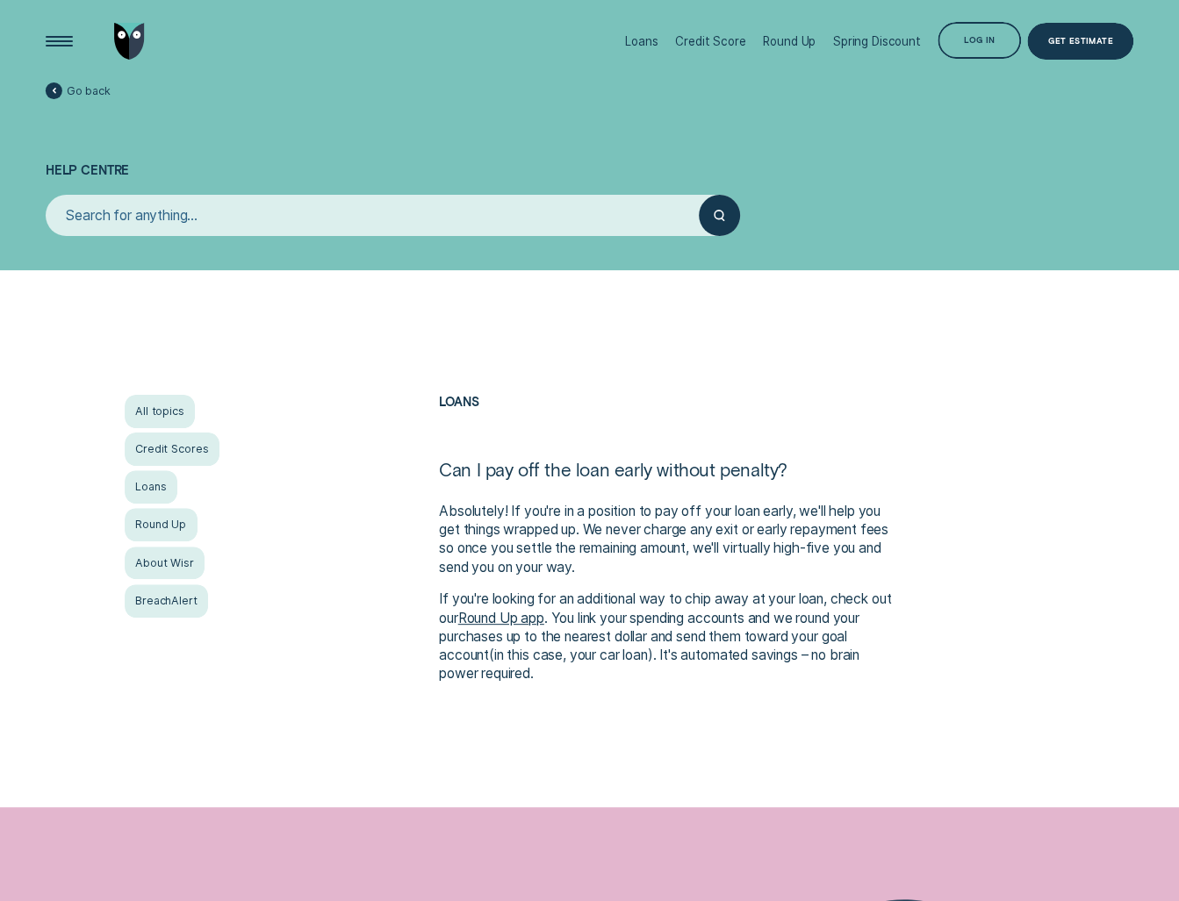
click at [225, 210] on input "search" at bounding box center [372, 215] width 653 height 41
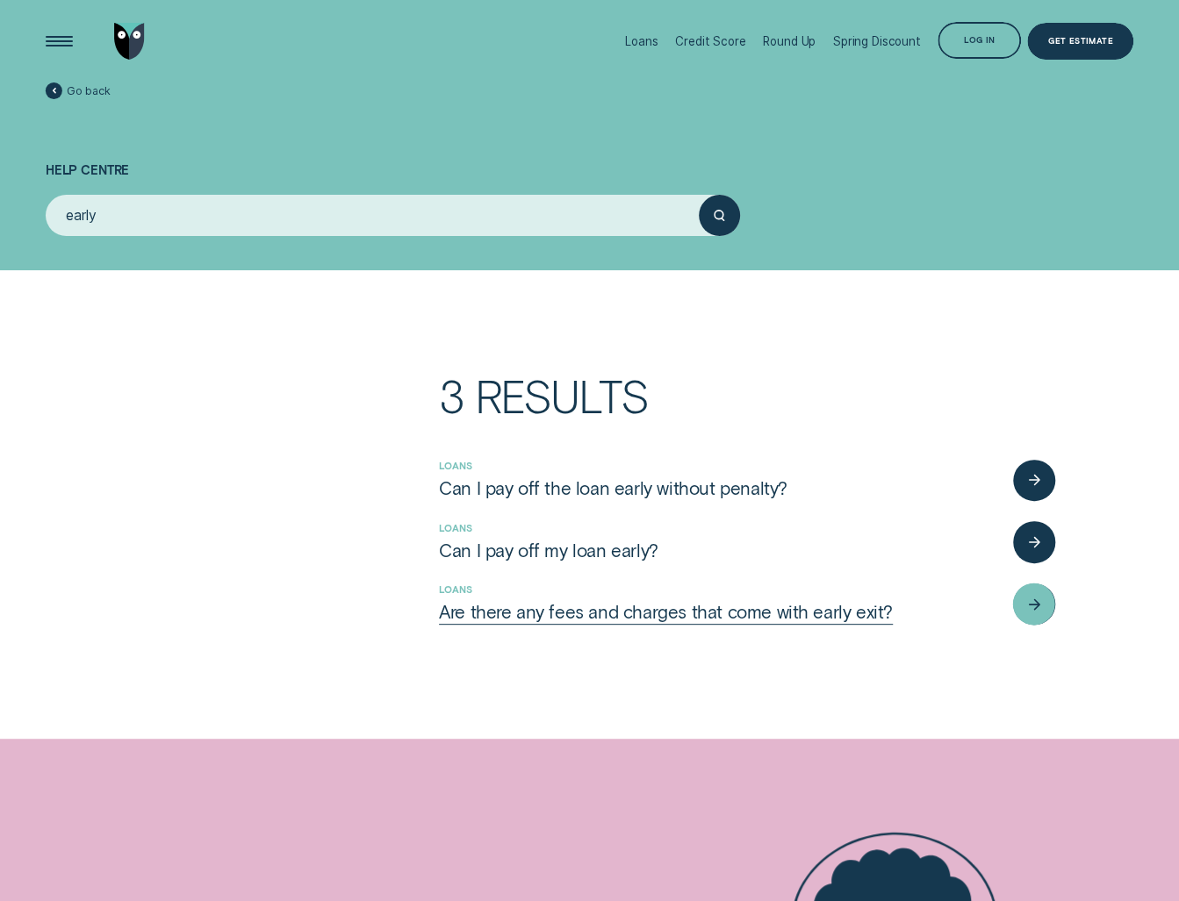
type input "early"
click at [627, 617] on div "Are there any fees and charges that come with early exit?" at bounding box center [666, 612] width 454 height 23
